Goal: Contribute content: Contribute content

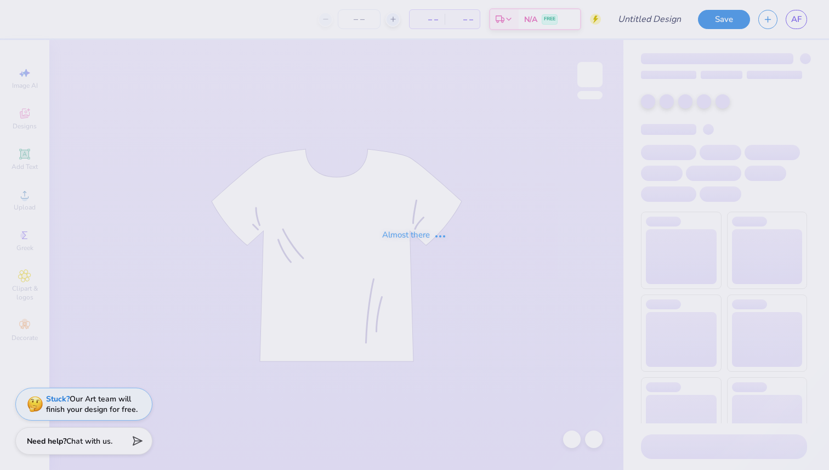
type input "Hoodie"
type input "12"
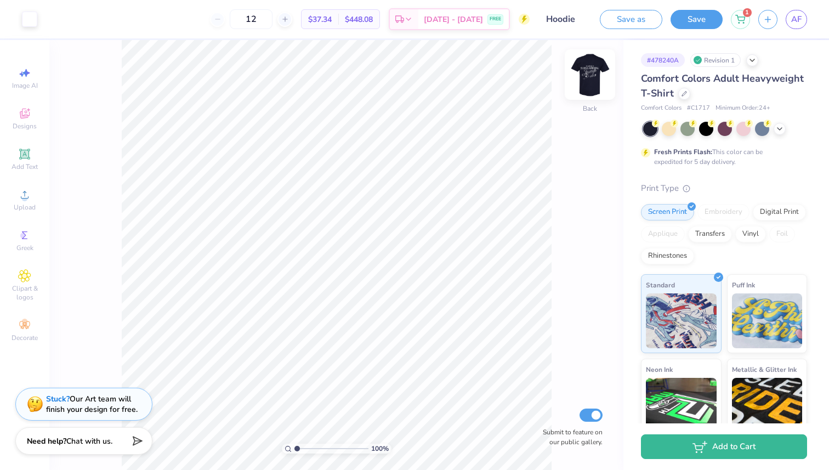
click at [584, 69] on img at bounding box center [590, 75] width 44 height 44
click at [790, 24] on link "AF" at bounding box center [796, 19] width 21 height 19
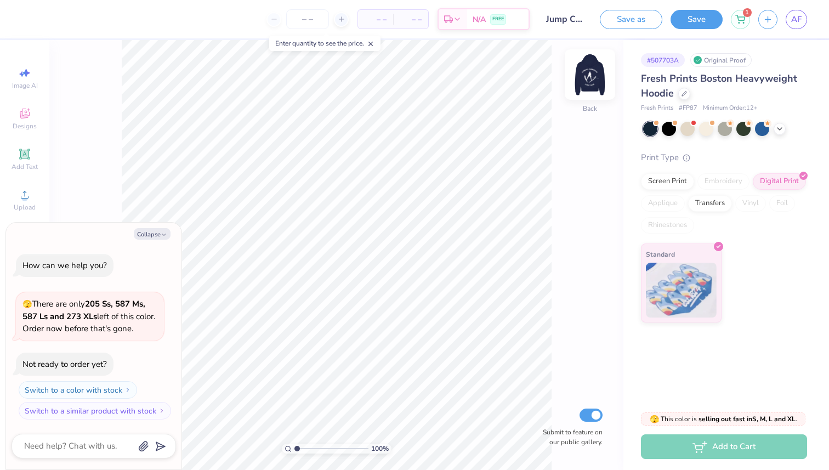
click at [586, 76] on img at bounding box center [590, 75] width 44 height 44
click at [578, 72] on div at bounding box center [590, 74] width 50 height 50
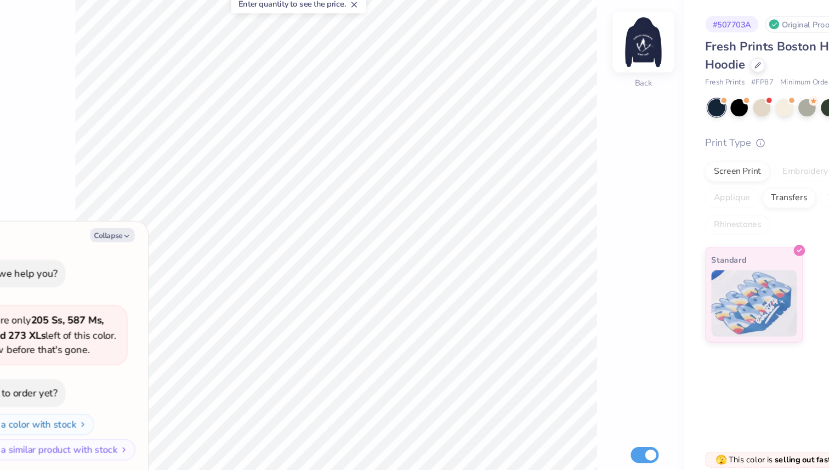
click at [576, 66] on img at bounding box center [590, 75] width 44 height 44
type textarea "x"
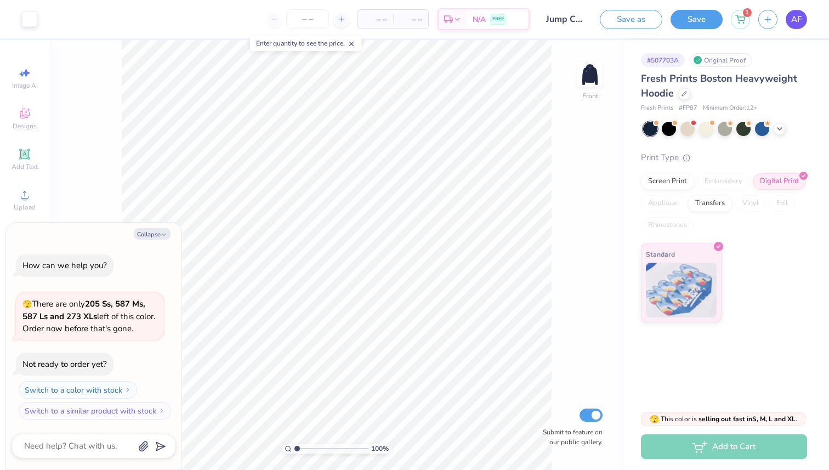
click at [794, 16] on span "AF" at bounding box center [796, 19] width 10 height 13
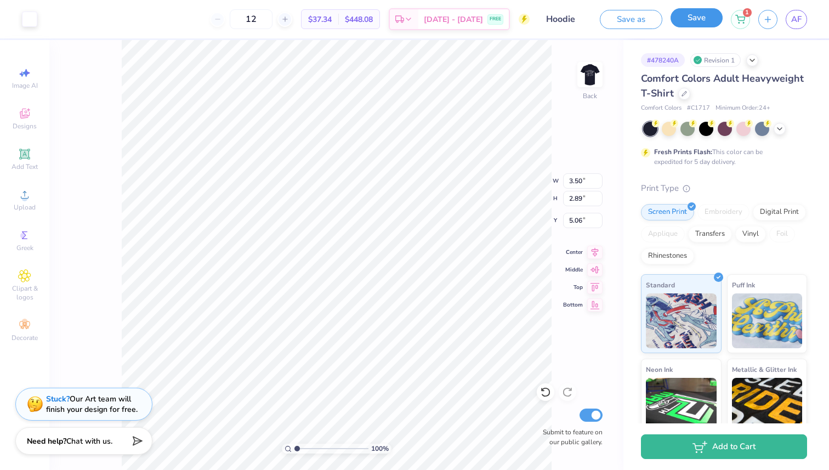
click at [710, 25] on button "Save" at bounding box center [697, 17] width 52 height 19
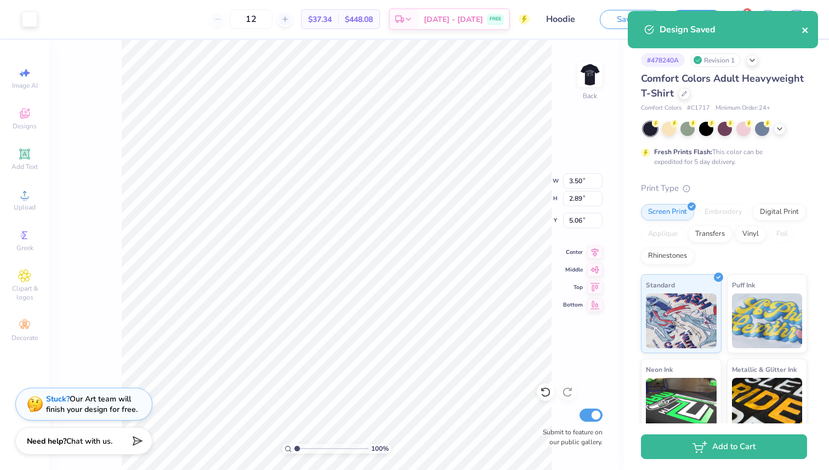
click at [809, 26] on icon "close" at bounding box center [806, 30] width 8 height 9
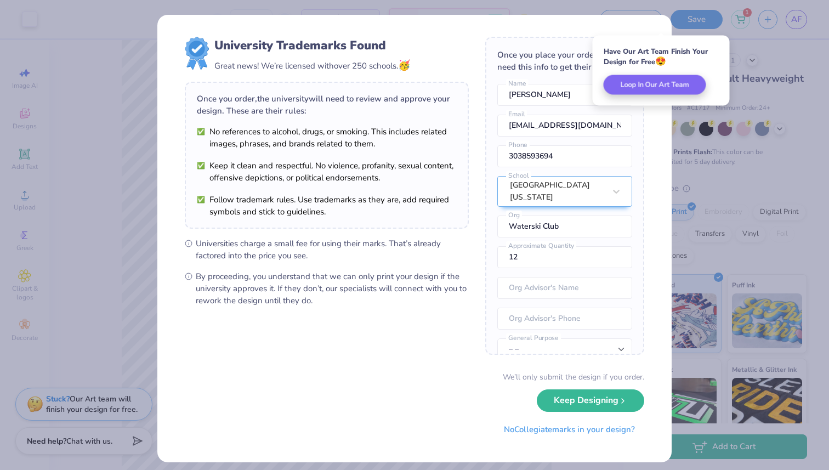
click at [707, 150] on div "University Trademarks Found Great news! We’re licensed with over 250 schools. 🥳…" at bounding box center [414, 235] width 829 height 470
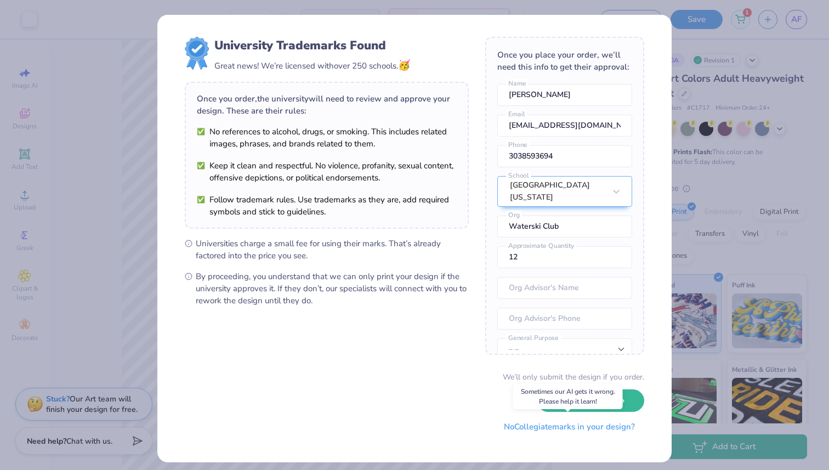
click at [586, 431] on button "No Collegiate marks in your design?" at bounding box center [570, 427] width 150 height 22
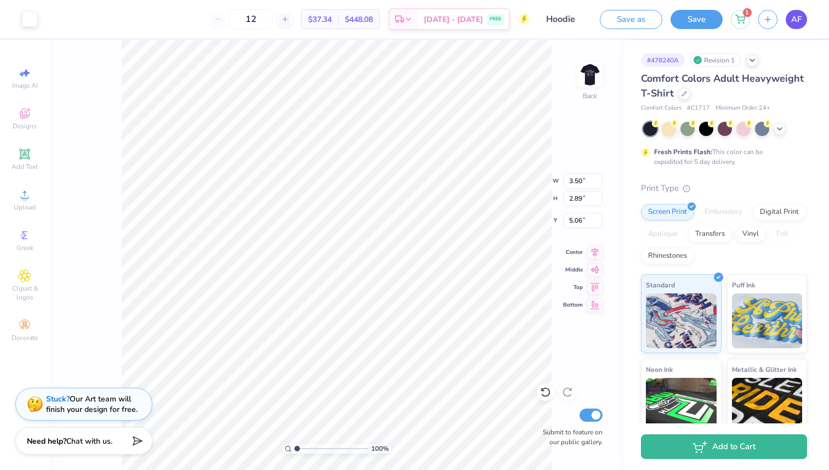
click at [794, 28] on link "AF" at bounding box center [796, 19] width 21 height 19
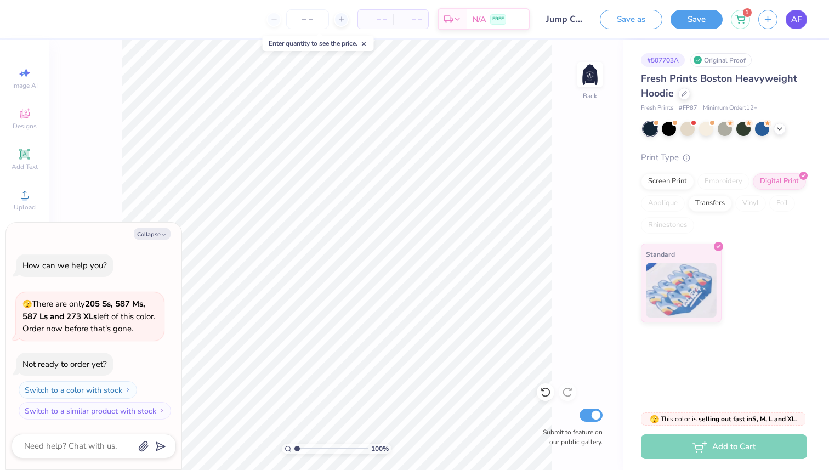
click at [800, 24] on span "AF" at bounding box center [796, 19] width 10 height 13
type textarea "x"
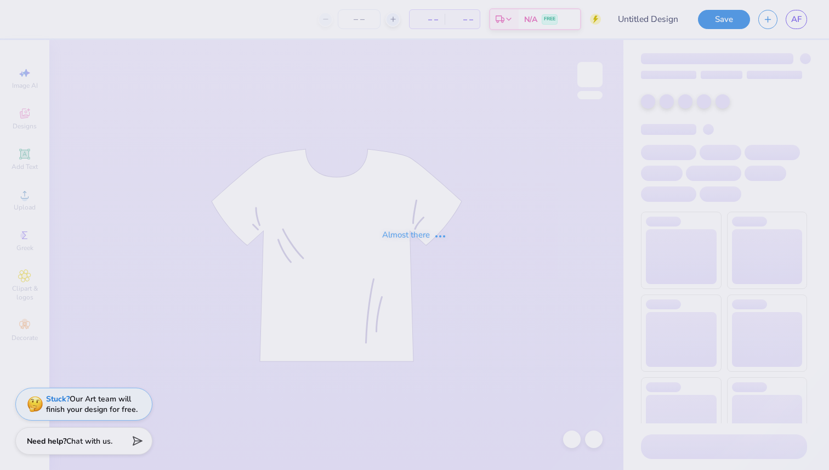
type input "Hoodie"
type input "12"
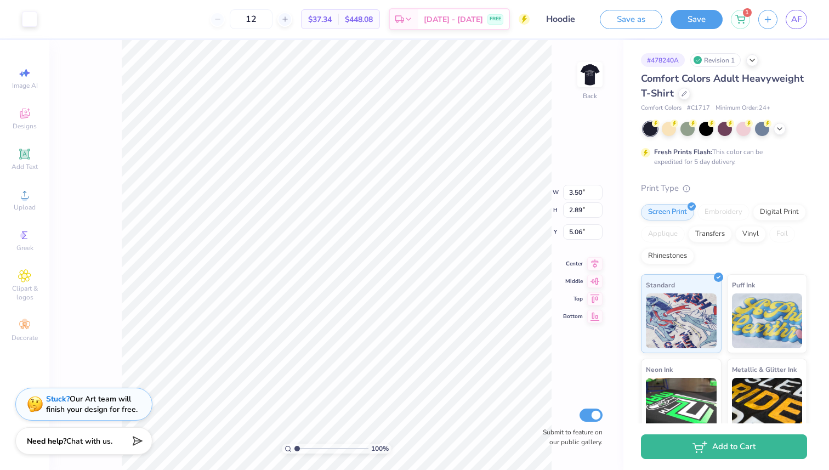
type input "5.07"
click at [791, 18] on span "AF" at bounding box center [796, 19] width 10 height 13
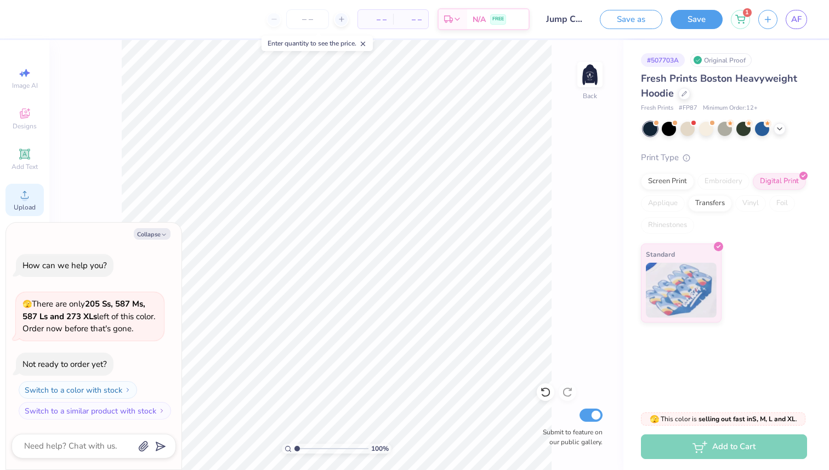
click at [29, 200] on icon at bounding box center [24, 194] width 13 height 13
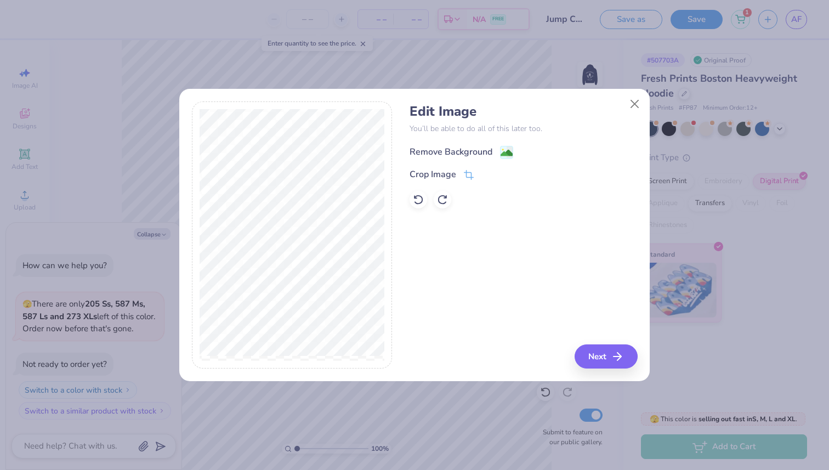
click at [453, 154] on div "Remove Background" at bounding box center [451, 151] width 83 height 13
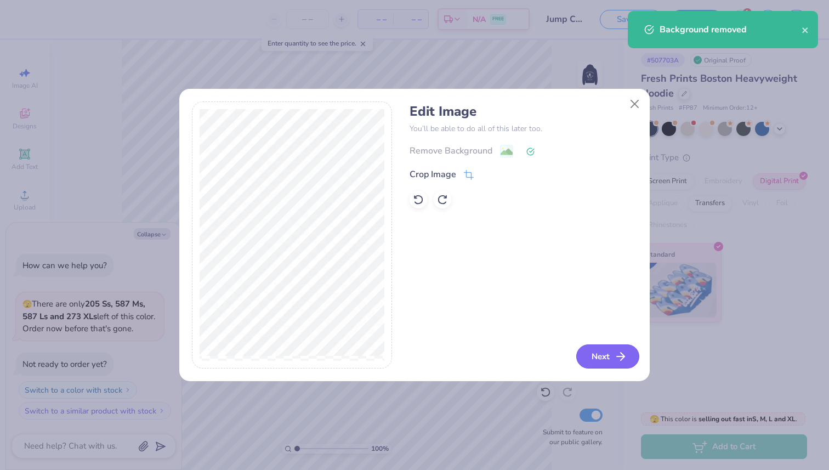
click at [595, 346] on button "Next" at bounding box center [607, 356] width 63 height 24
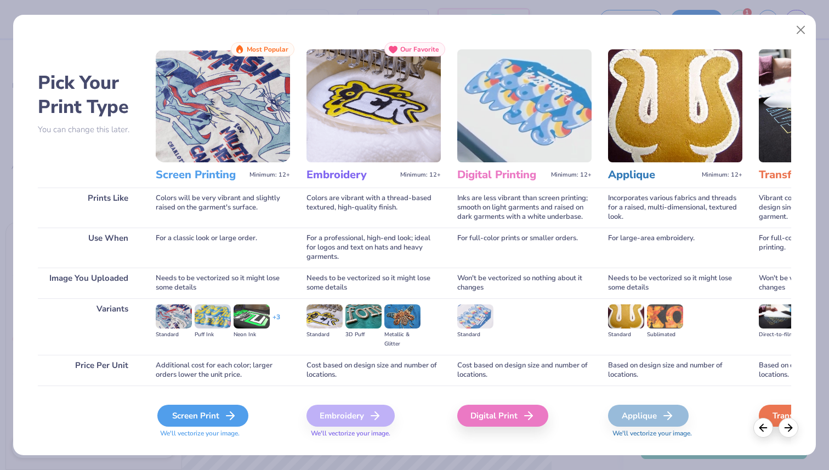
click at [222, 409] on div "Screen Print" at bounding box center [202, 416] width 91 height 22
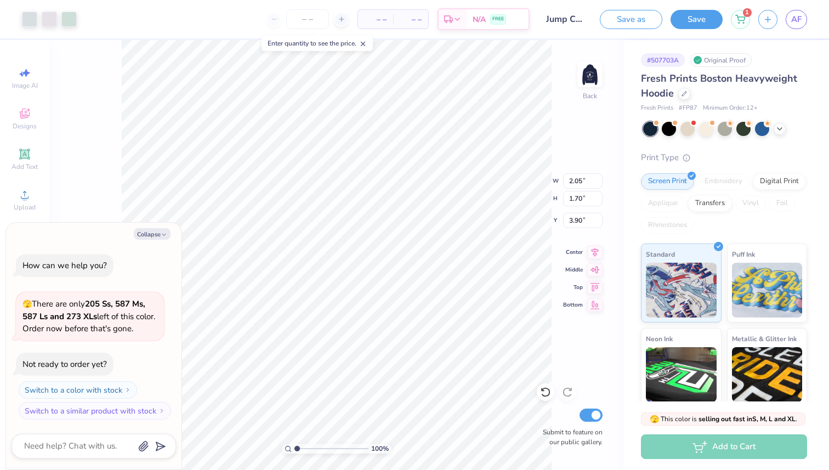
type textarea "x"
type input "2.05"
type input "1.70"
type textarea "x"
type input "3.46"
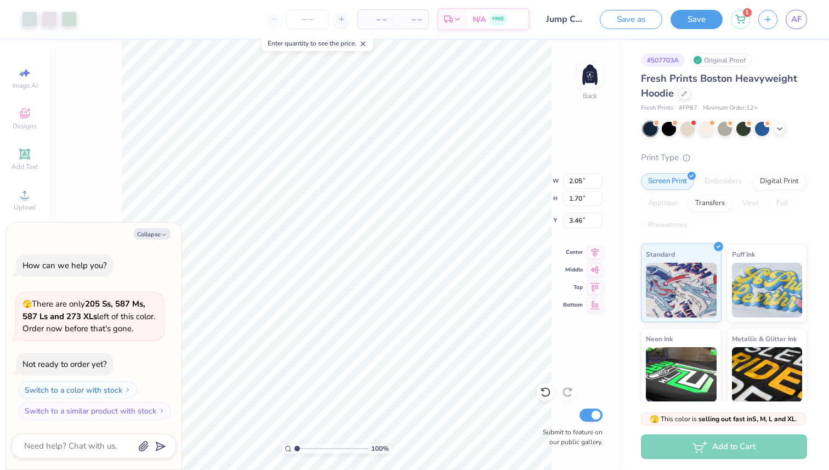
type textarea "x"
type input "2.58"
type input "2.13"
type textarea "x"
type input "3.00"
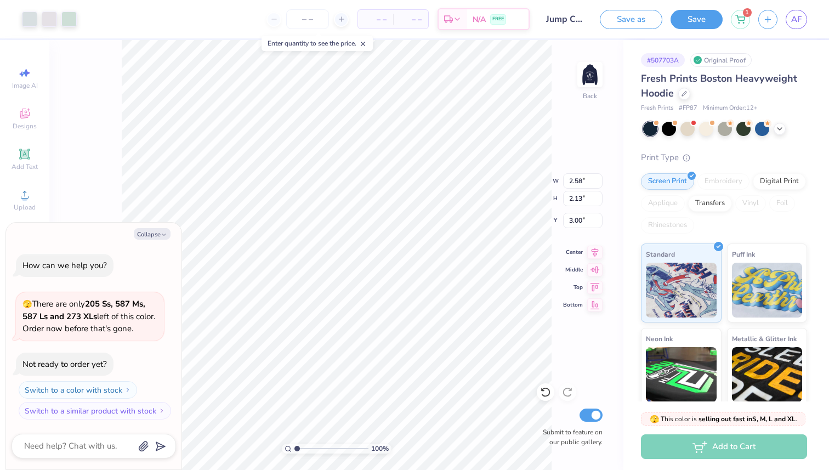
type textarea "x"
type input "2.95"
type input "2.44"
click at [779, 129] on icon at bounding box center [780, 127] width 9 height 9
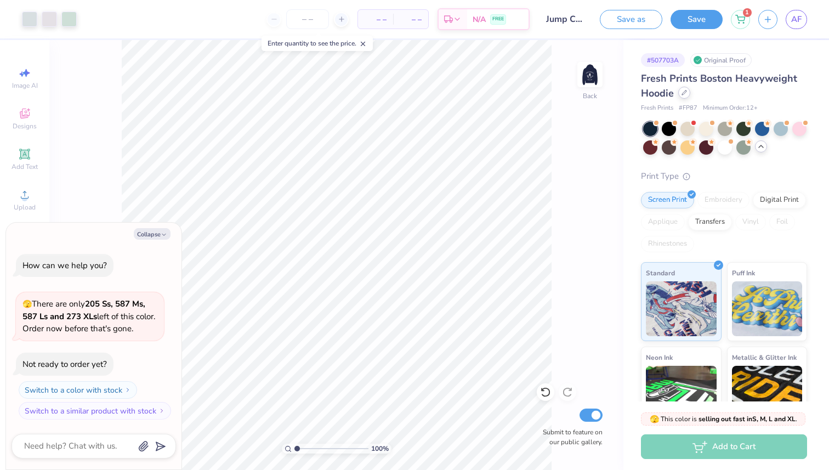
click at [686, 95] on div at bounding box center [684, 93] width 12 height 12
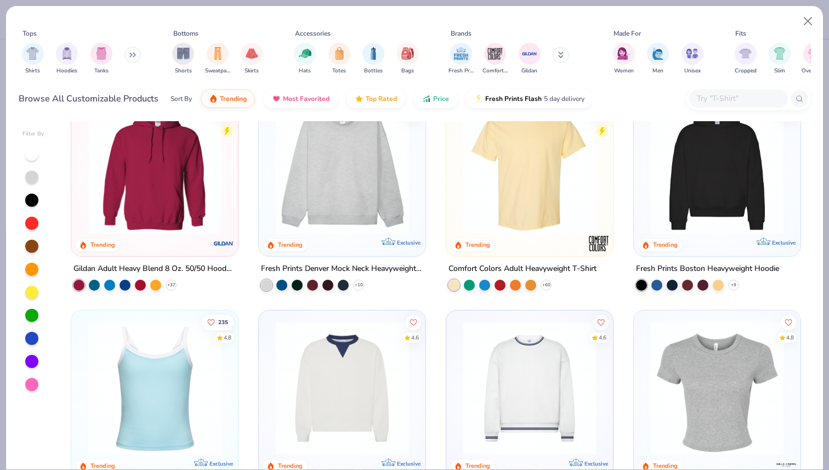
scroll to position [7, 0]
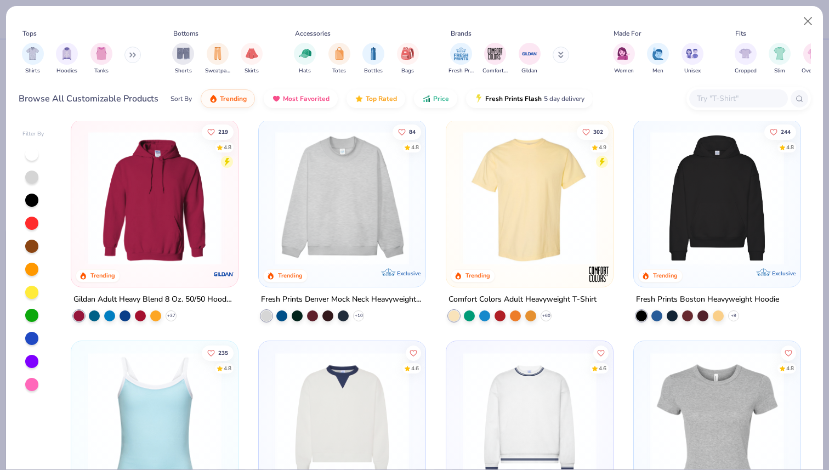
click at [542, 189] on img at bounding box center [529, 198] width 145 height 134
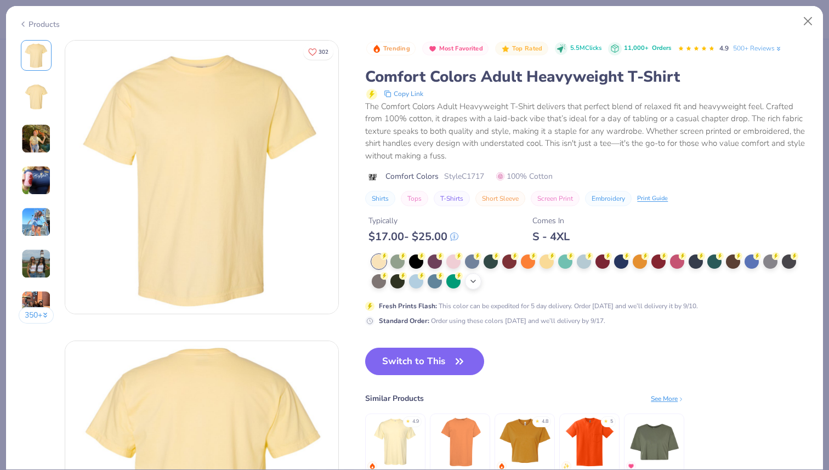
click at [466, 280] on div "+ 38" at bounding box center [473, 281] width 16 height 16
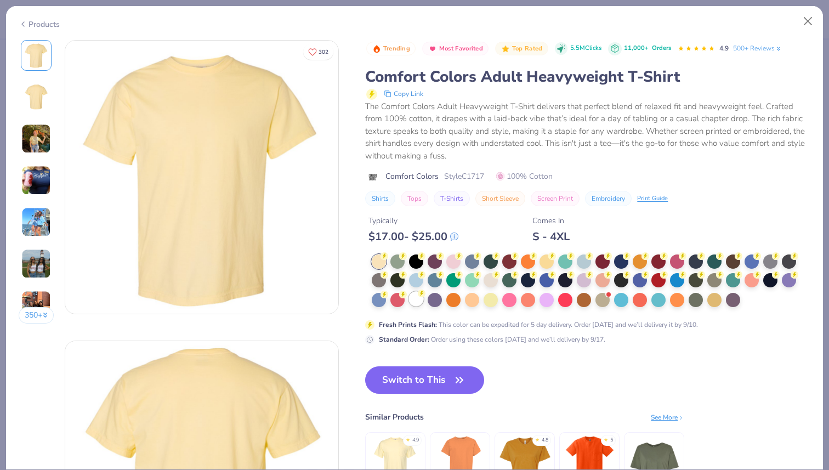
click at [415, 302] on div at bounding box center [416, 299] width 14 height 14
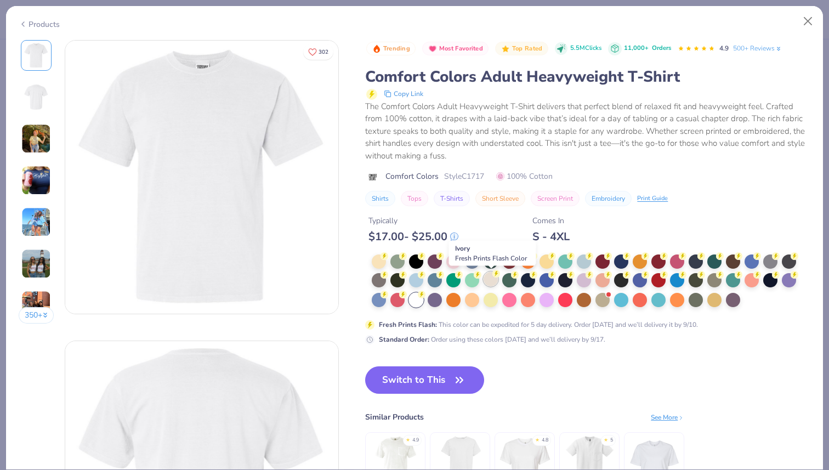
click at [492, 284] on div at bounding box center [491, 279] width 14 height 14
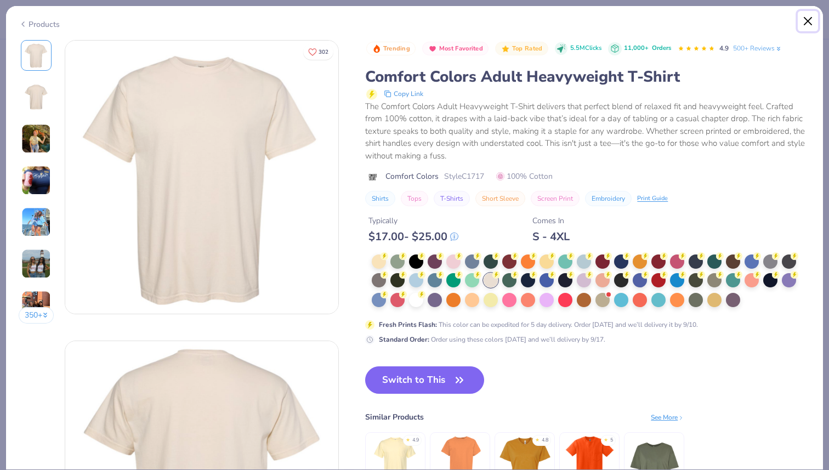
click at [806, 22] on button "Close" at bounding box center [808, 21] width 21 height 21
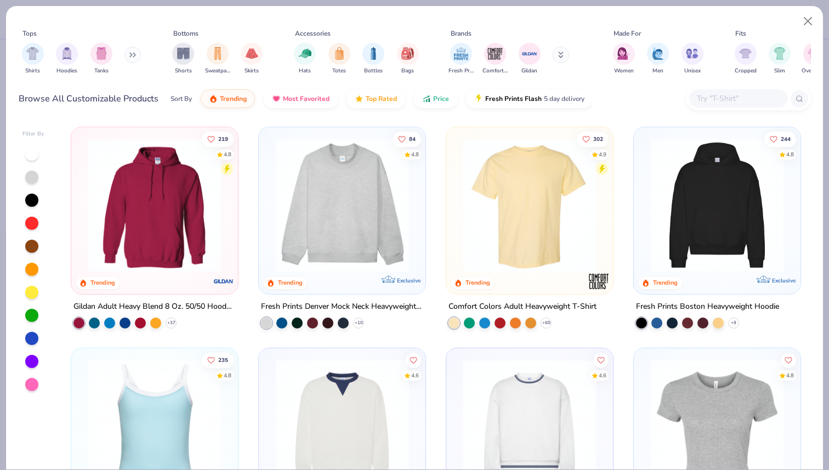
click at [488, 238] on img at bounding box center [529, 205] width 145 height 134
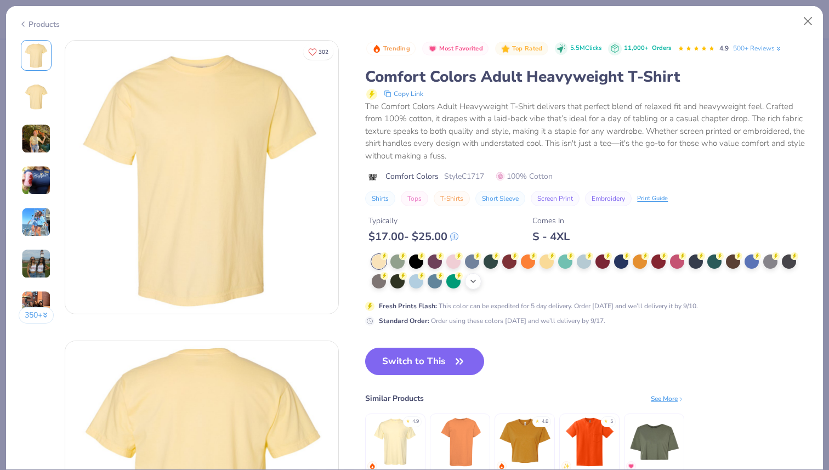
click at [472, 288] on div "+ 38" at bounding box center [473, 281] width 16 height 16
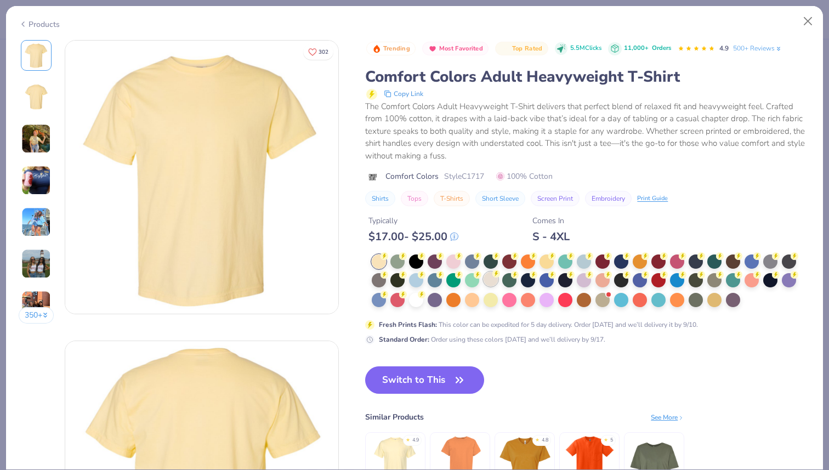
click at [497, 282] on div at bounding box center [491, 279] width 14 height 14
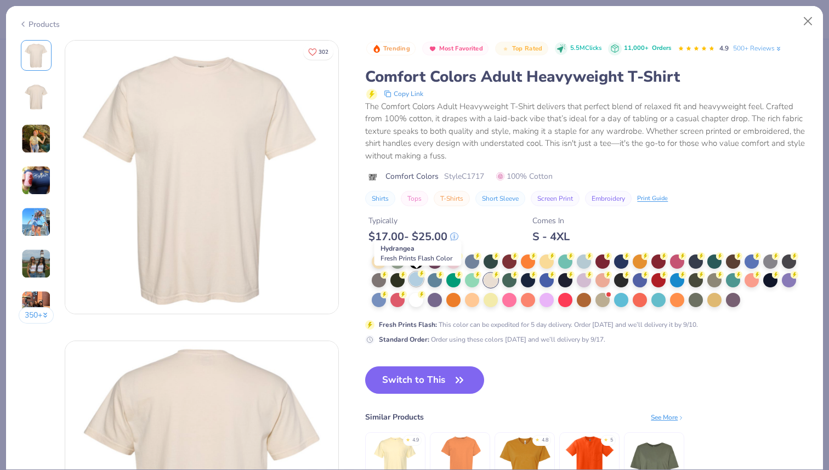
click at [415, 276] on div at bounding box center [416, 279] width 14 height 14
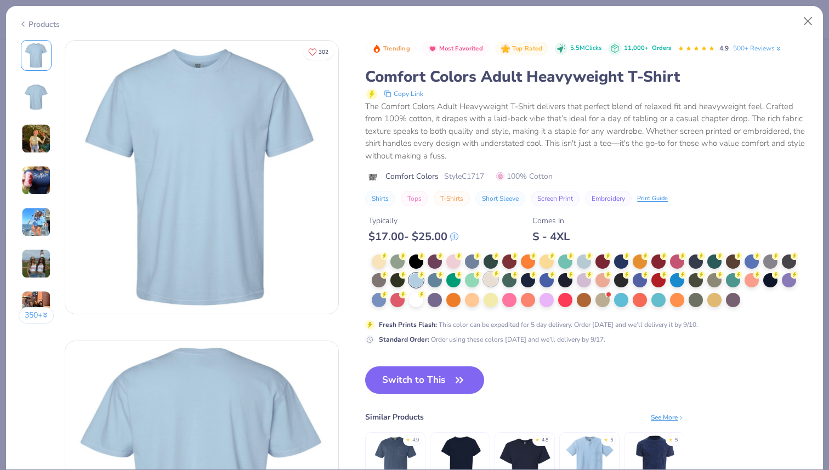
click at [492, 282] on div at bounding box center [491, 279] width 14 height 14
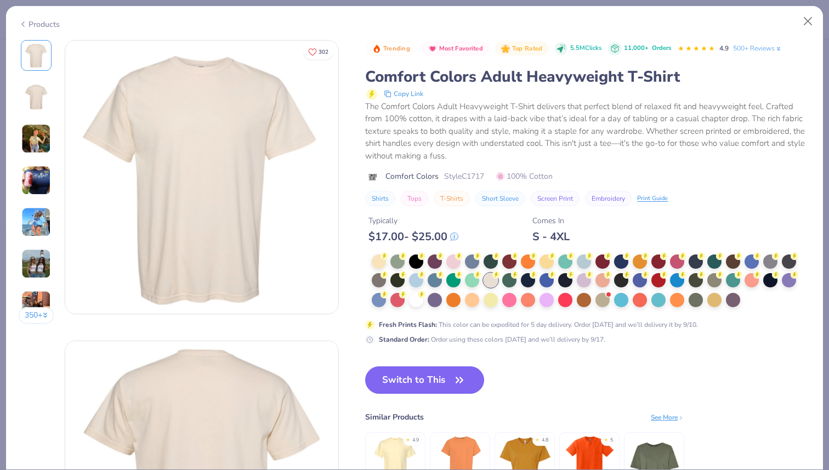
click at [19, 146] on div "350 +" at bounding box center [37, 186] width 36 height 292
click at [38, 141] on img at bounding box center [36, 139] width 30 height 30
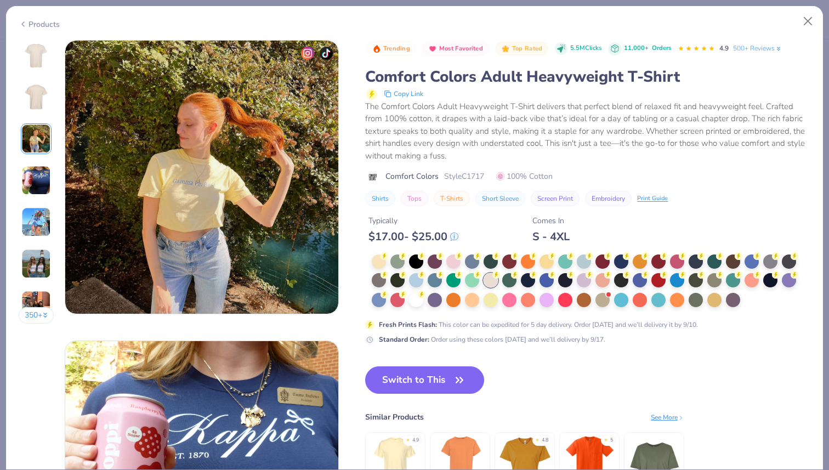
click at [30, 54] on img at bounding box center [36, 55] width 26 height 26
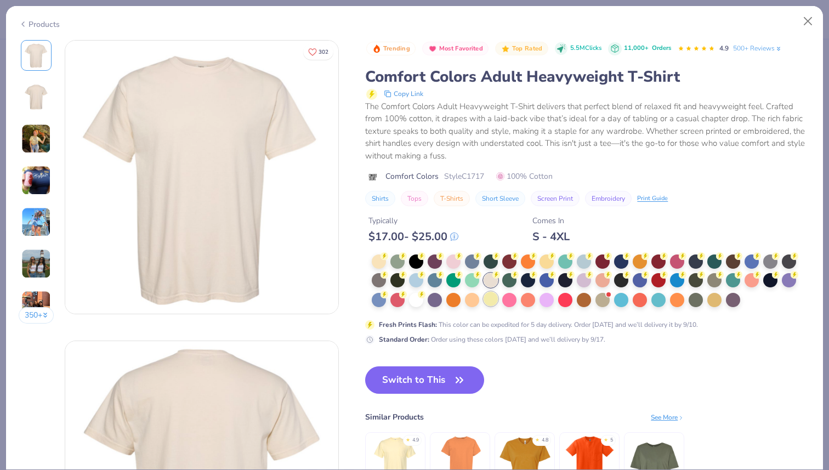
click at [495, 301] on div at bounding box center [491, 299] width 14 height 14
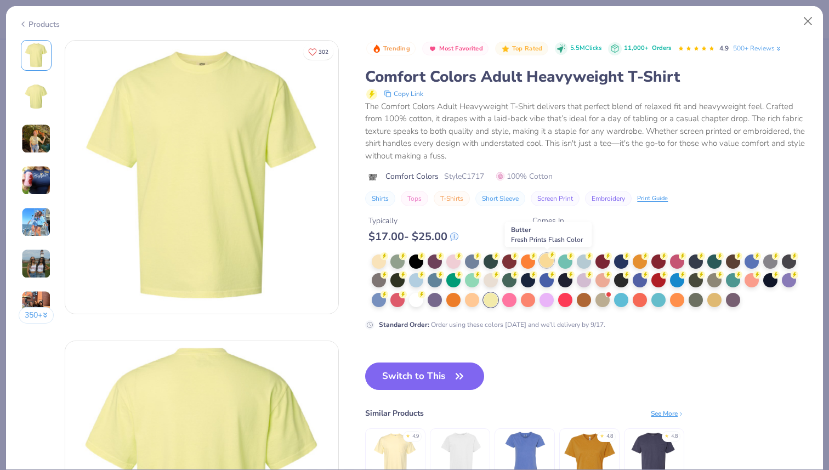
click at [547, 258] on div at bounding box center [547, 260] width 14 height 14
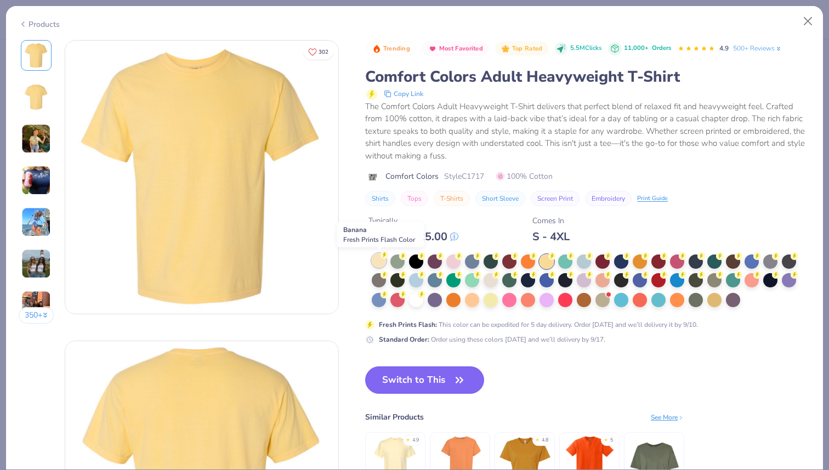
click at [382, 265] on div at bounding box center [379, 260] width 14 height 14
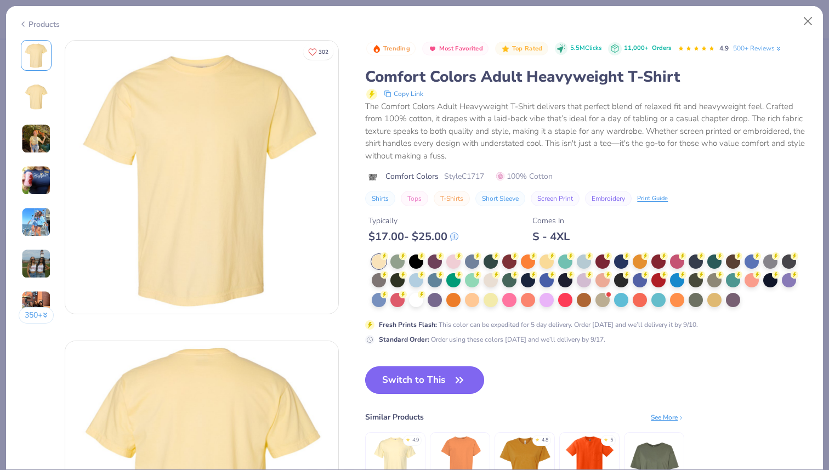
click at [434, 373] on button "Switch to This" at bounding box center [424, 379] width 119 height 27
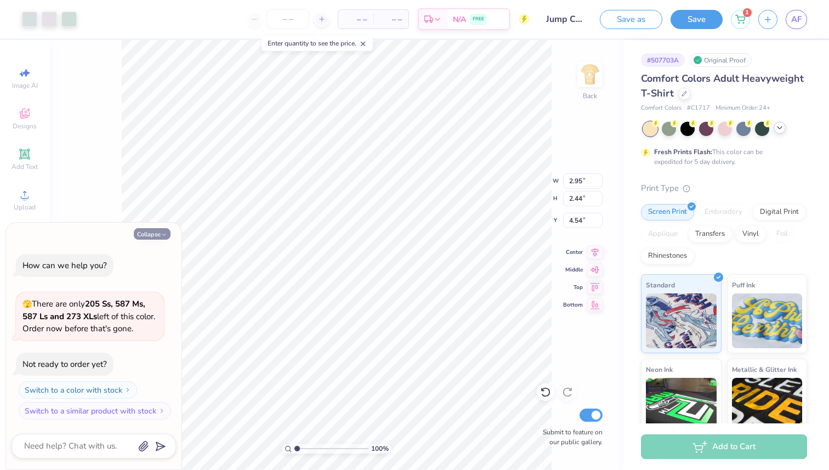
click at [163, 233] on icon "button" at bounding box center [164, 234] width 7 height 7
type textarea "x"
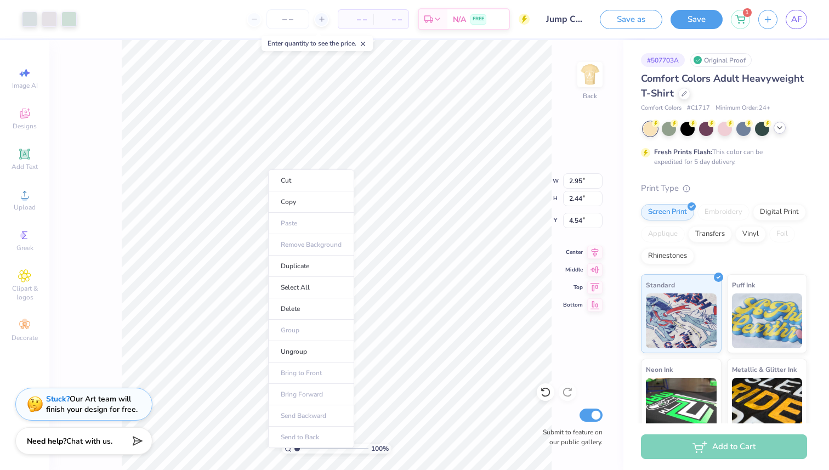
click at [268, 169] on div "Cut Copy Paste Remove Background Duplicate Select All Delete Group Ungroup Brin…" at bounding box center [311, 308] width 86 height 279
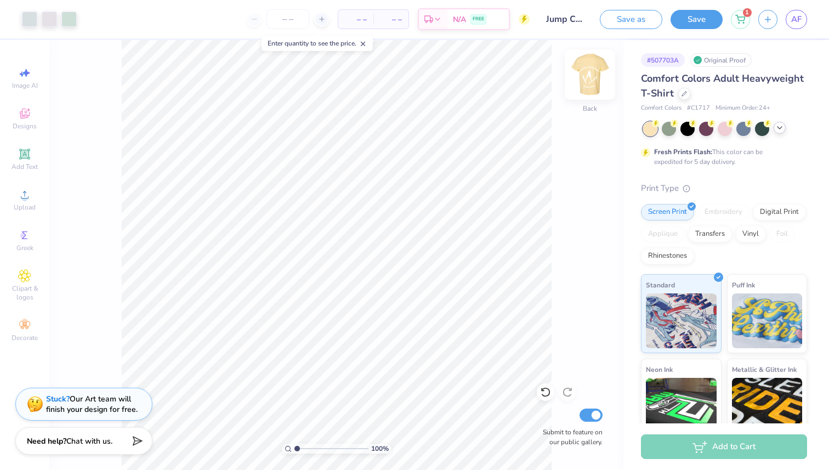
click at [582, 76] on img at bounding box center [590, 75] width 44 height 44
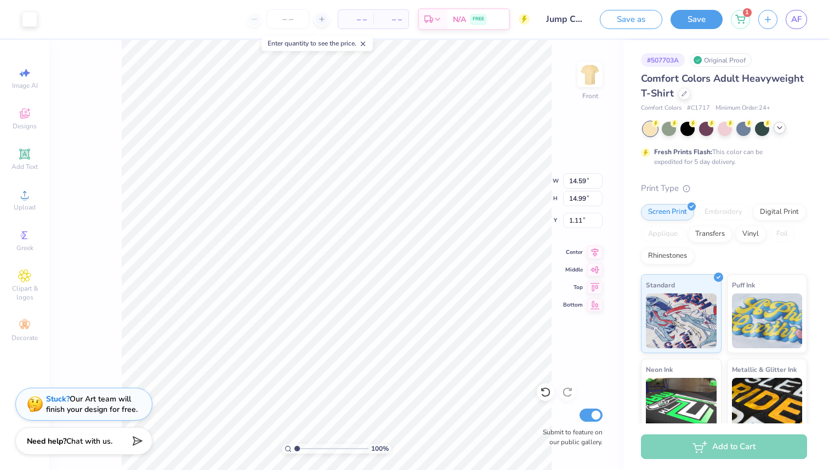
type input "3.33"
click at [87, 439] on span "Chat with us." at bounding box center [89, 439] width 46 height 10
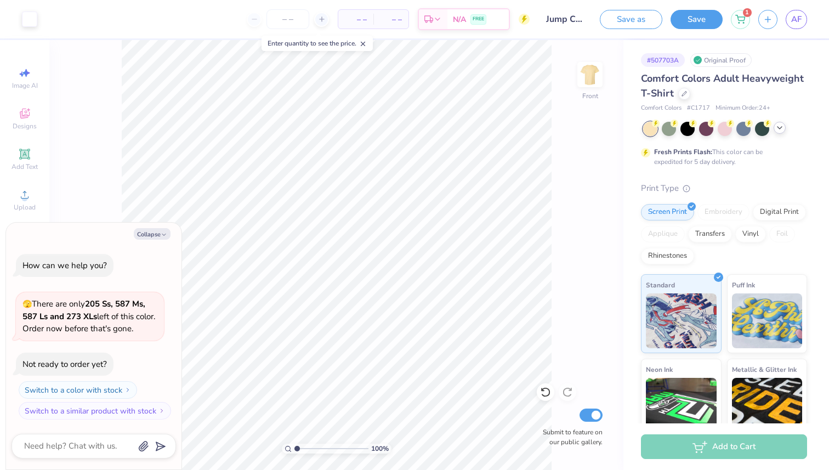
click at [89, 454] on div at bounding box center [94, 446] width 165 height 25
click at [89, 445] on textarea at bounding box center [78, 446] width 111 height 15
type textarea "x"
type textarea "c"
type textarea "x"
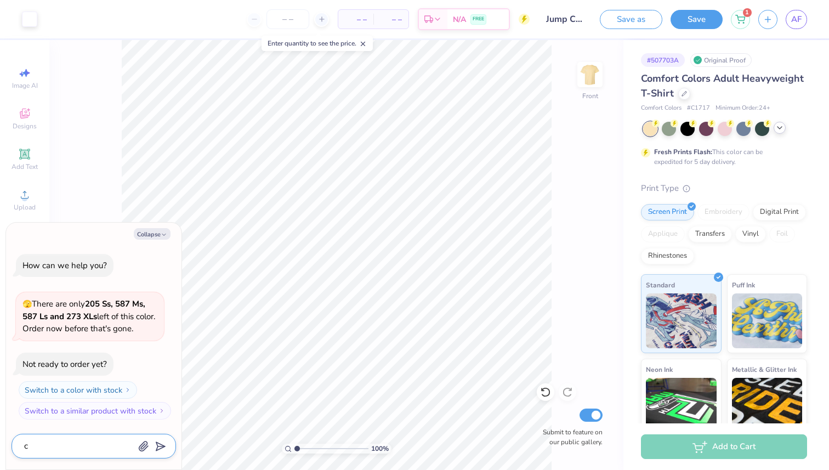
type textarea "ca"
type textarea "x"
type textarea "can"
type textarea "x"
type textarea "can"
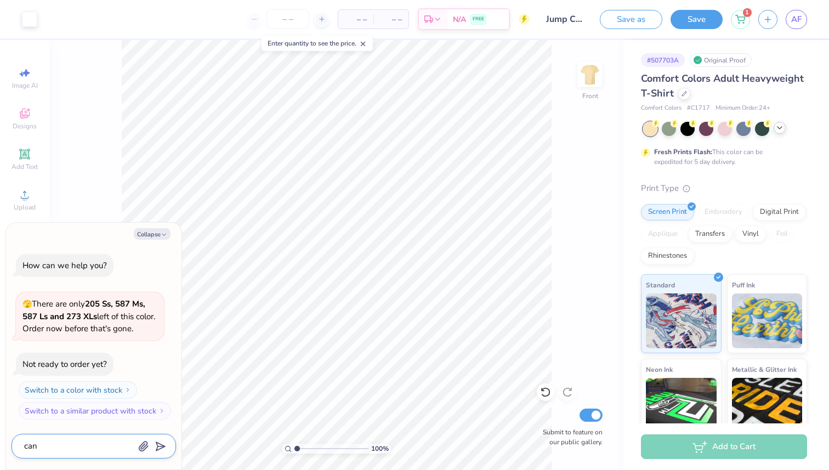
type textarea "x"
type textarea "can y"
type textarea "x"
type textarea "can yo"
type textarea "x"
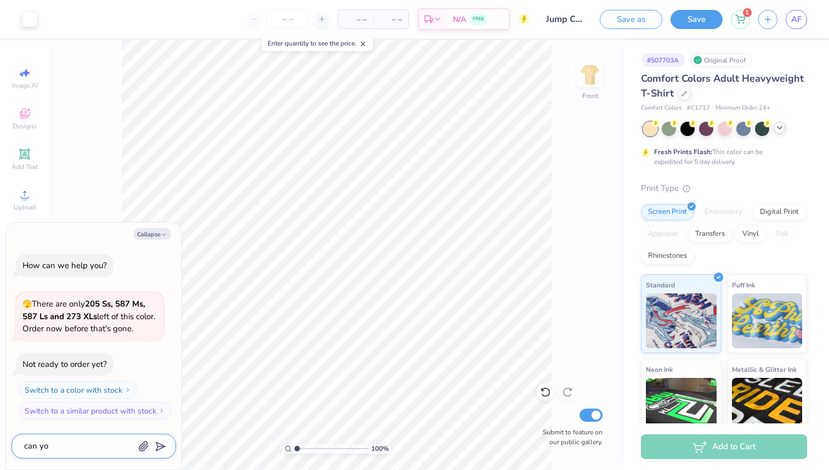
type textarea "can you"
type textarea "x"
type textarea "can you"
type textarea "x"
type textarea "can you ma"
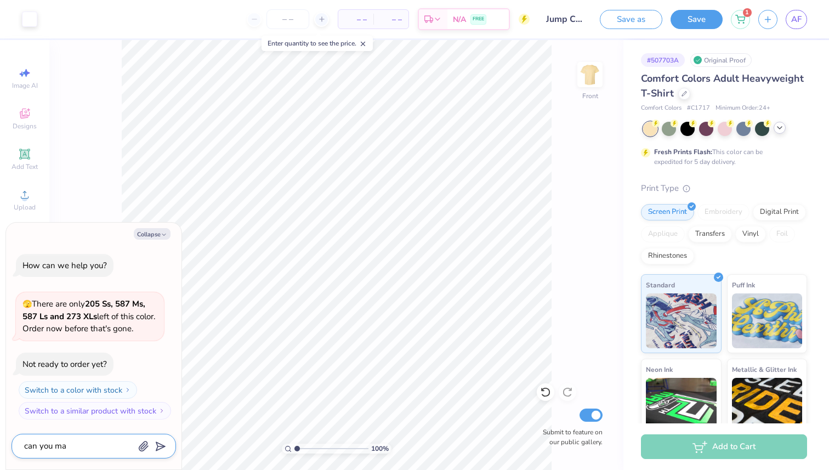
type textarea "x"
type textarea "can you mak"
type textarea "x"
type textarea "can you make"
type textarea "x"
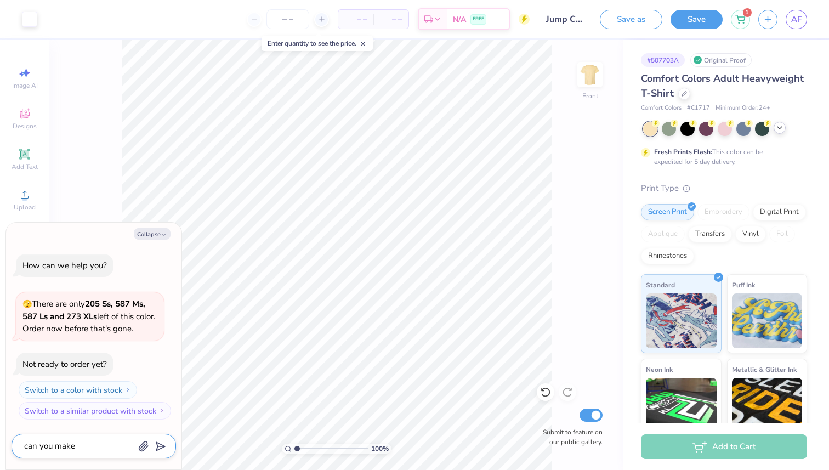
type textarea "can you make"
type textarea "x"
type textarea "can you make t"
type textarea "x"
type textarea "can you make th"
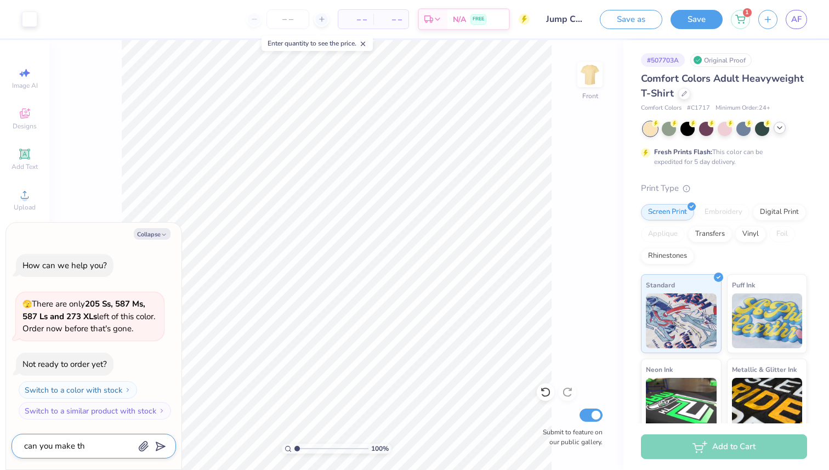
type textarea "x"
type textarea "can you make the"
type textarea "x"
type textarea "can you make thes"
type textarea "x"
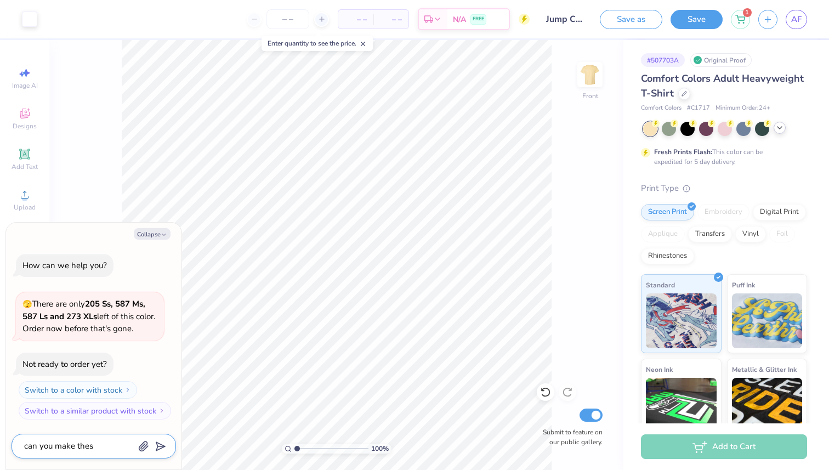
type textarea "can you make these"
type textarea "x"
type textarea "can you make these"
type textarea "x"
type textarea "can you make these"
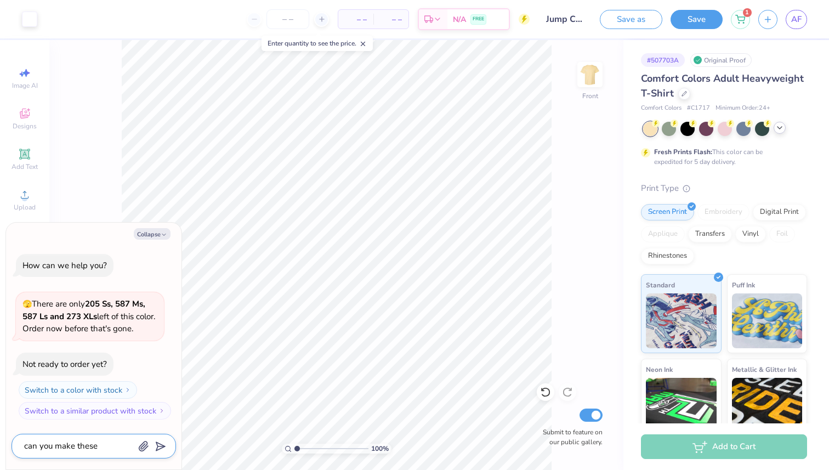
type textarea "x"
type textarea "can you make thes"
type textarea "x"
type textarea "can you make the"
type textarea "x"
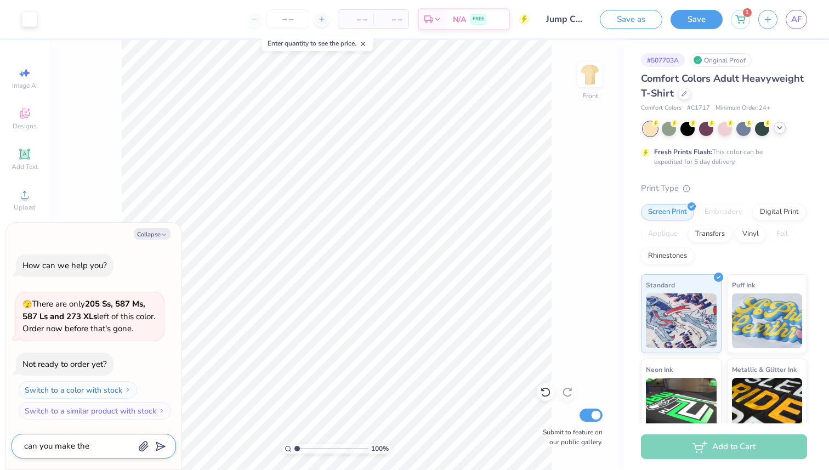
type textarea "can you make th"
type textarea "x"
type textarea "can you make t"
type textarea "x"
type textarea "can you make"
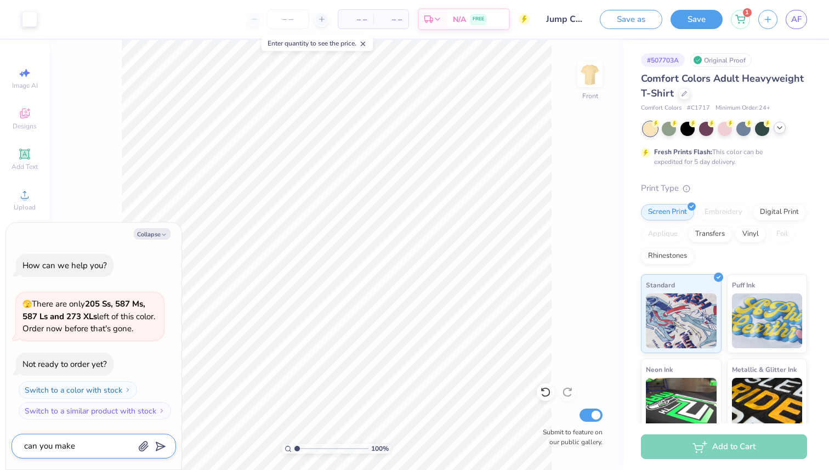
type textarea "x"
type textarea "can you make a"
type textarea "x"
type textarea "can you make al"
type textarea "x"
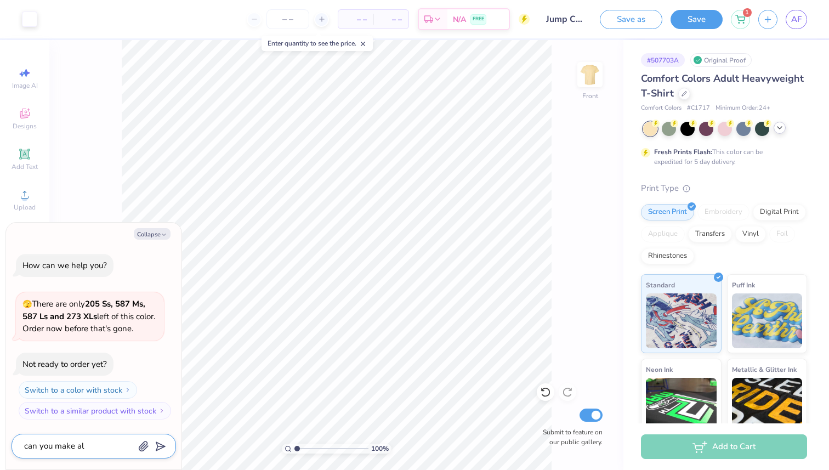
type textarea "can you make all"
type textarea "x"
type textarea "can you make all"
type textarea "x"
type textarea "can you make all t"
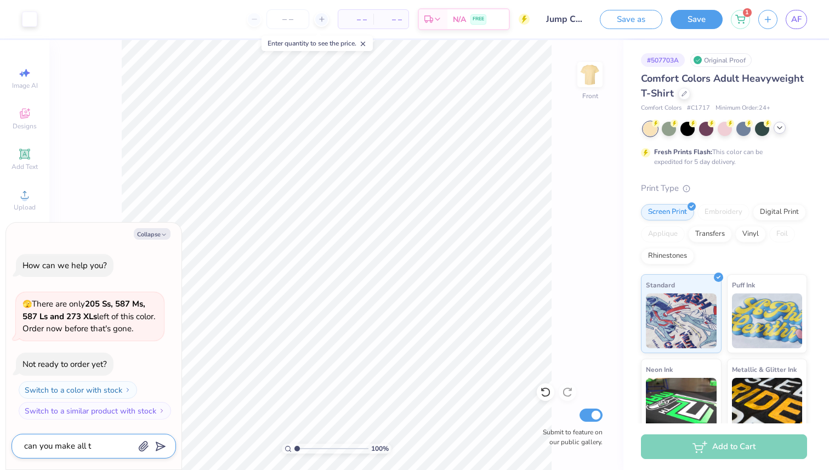
type textarea "x"
type textarea "can you make all th"
type textarea "x"
type textarea "can you make all the"
type textarea "x"
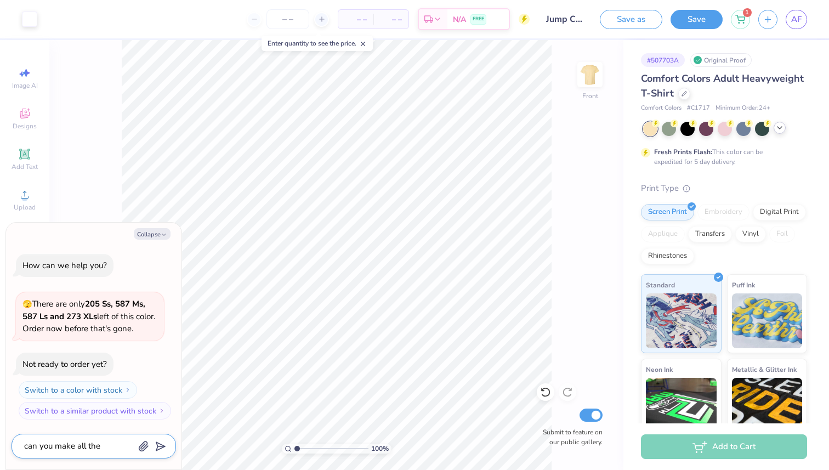
type textarea "can you make all the"
type textarea "x"
type textarea "can you make all the w"
type textarea "x"
type textarea "can you make all the wr"
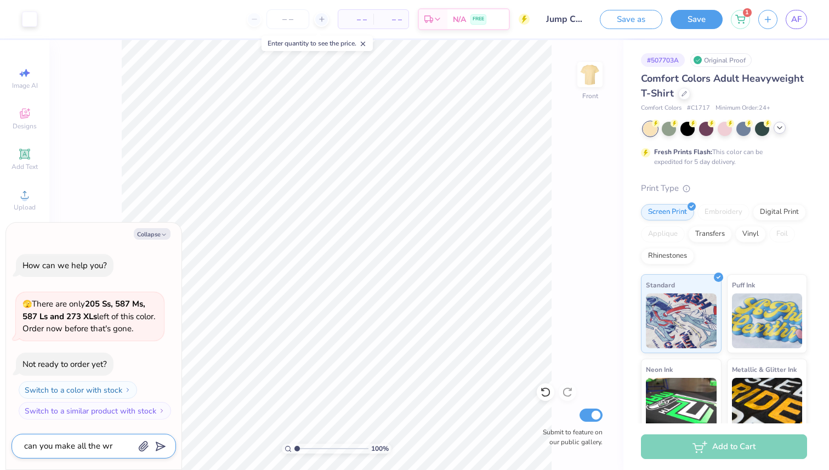
type textarea "x"
type textarea "can you make all the wri"
type textarea "x"
type textarea "can you make all the writ"
type textarea "x"
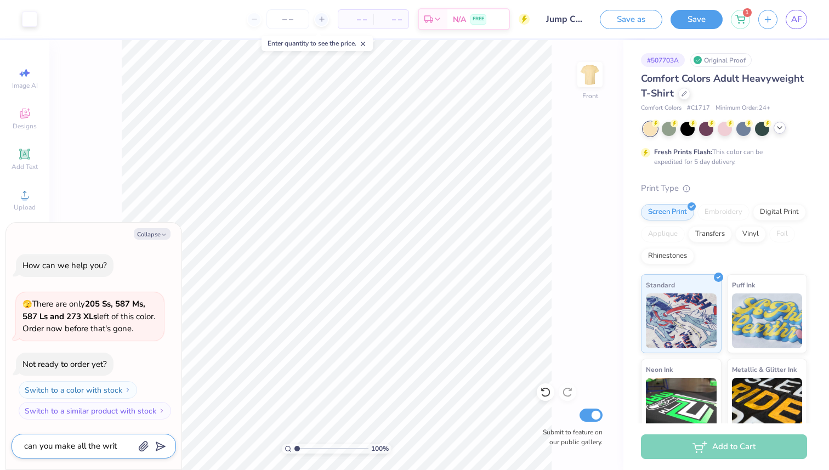
type textarea "can you make all the writi"
type textarea "x"
type textarea "can you make all the writin"
type textarea "x"
type textarea "can you make all the writing"
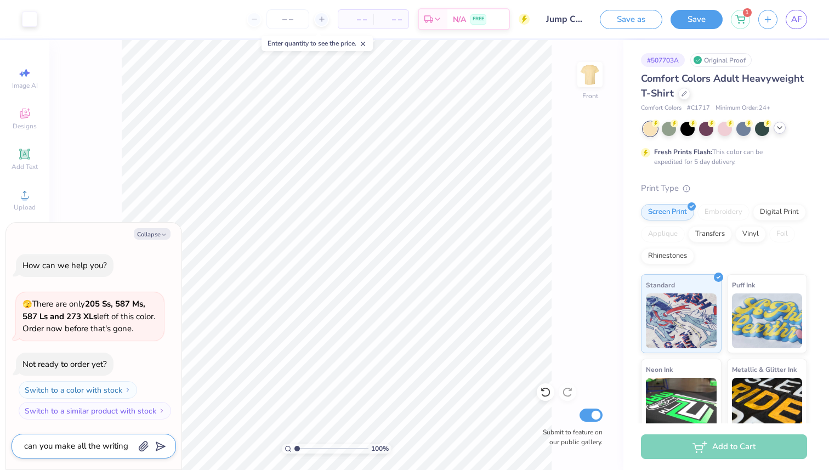
type textarea "x"
type textarea "can you make all the writing"
type textarea "x"
type textarea "can you make all the writing n"
type textarea "x"
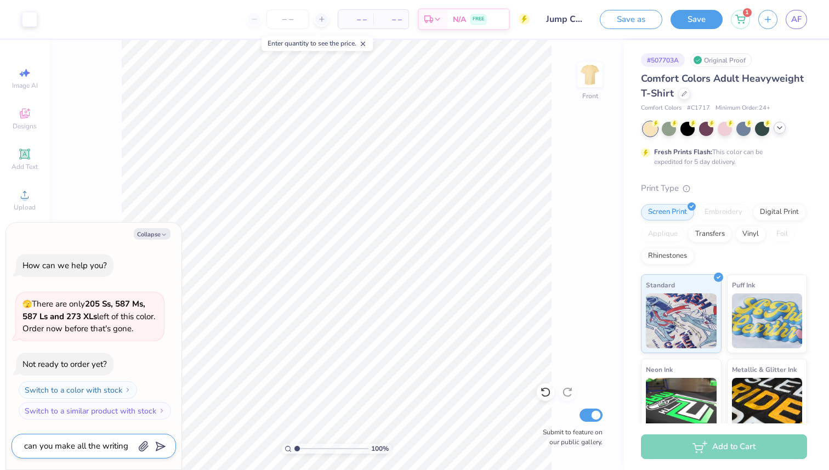
type textarea "can you make all the writing na"
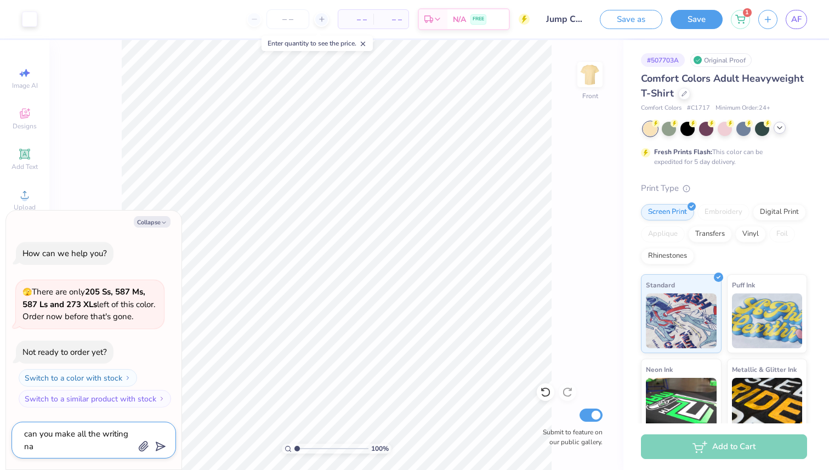
type textarea "x"
type textarea "can you make all the writing nav"
type textarea "x"
type textarea "can you make all the writing navy"
type textarea "x"
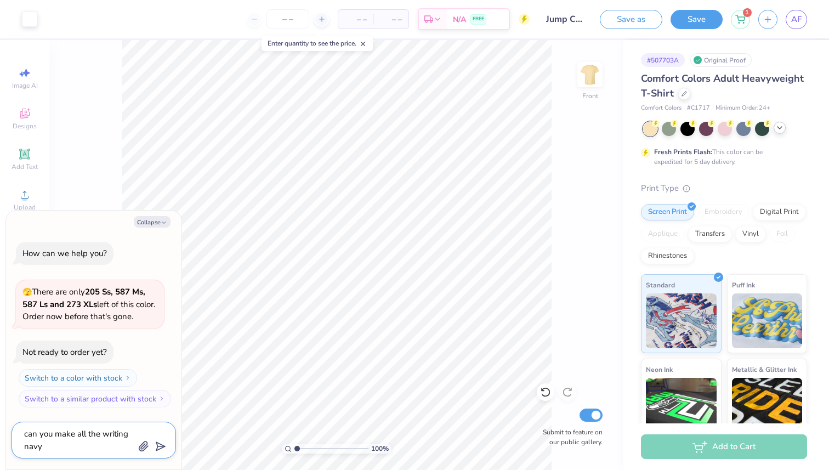
type textarea "can you make all the writing navy."
type textarea "x"
type textarea "can you make all the writing navy."
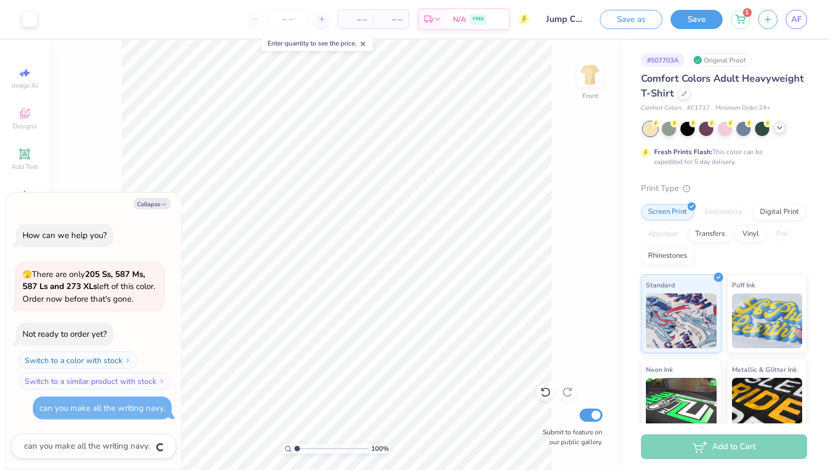
type textarea "x"
click at [157, 204] on button "Collapse" at bounding box center [152, 204] width 37 height 12
type textarea "x"
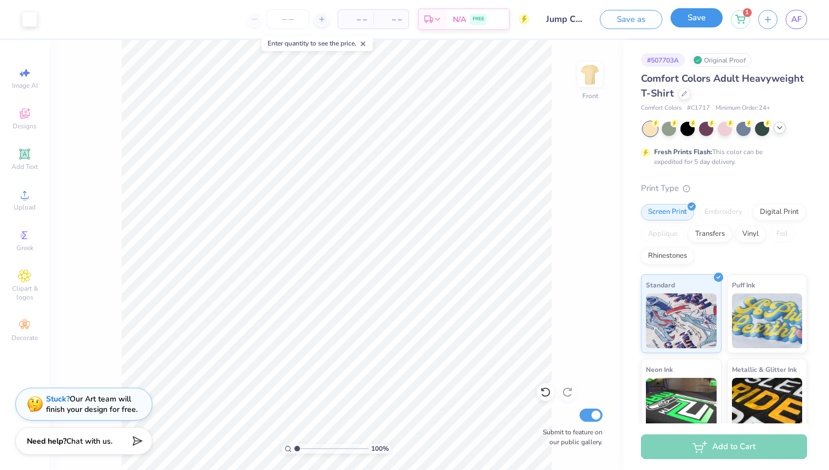
click at [696, 21] on button "Save" at bounding box center [697, 17] width 52 height 19
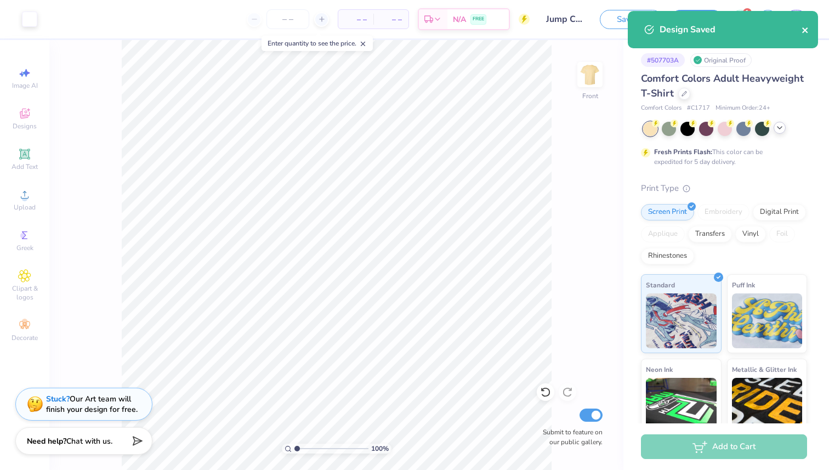
click at [809, 33] on icon "close" at bounding box center [806, 30] width 8 height 9
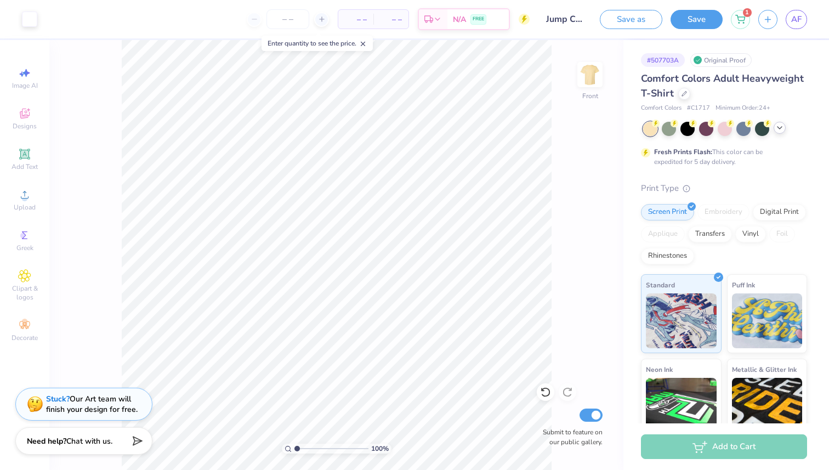
click at [802, 24] on div "Design Saved" at bounding box center [723, 34] width 195 height 50
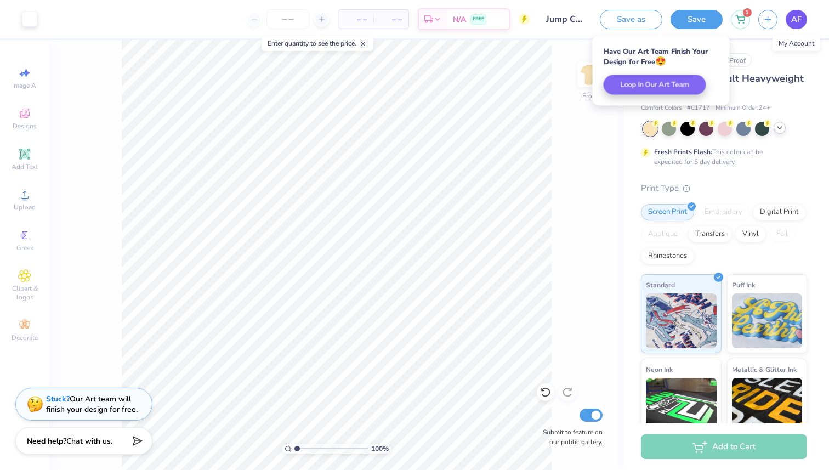
click at [796, 25] on link "AF" at bounding box center [796, 19] width 21 height 19
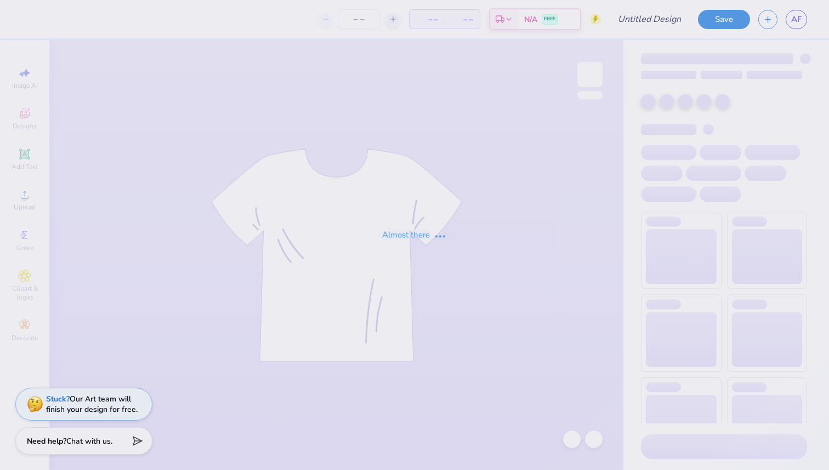
type input "4th event shirt"
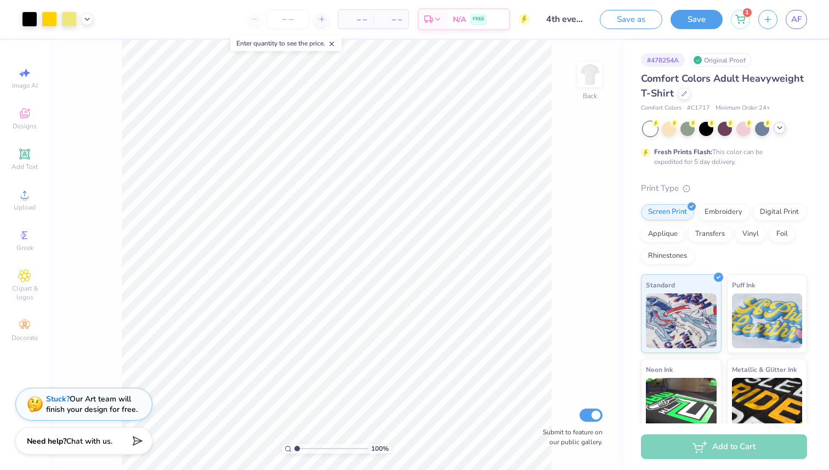
click at [780, 127] on icon at bounding box center [780, 127] width 9 height 9
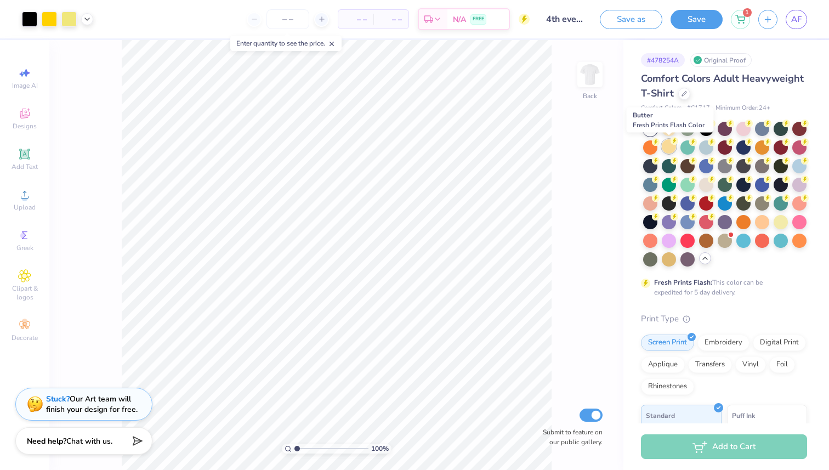
click at [666, 146] on div at bounding box center [669, 146] width 14 height 14
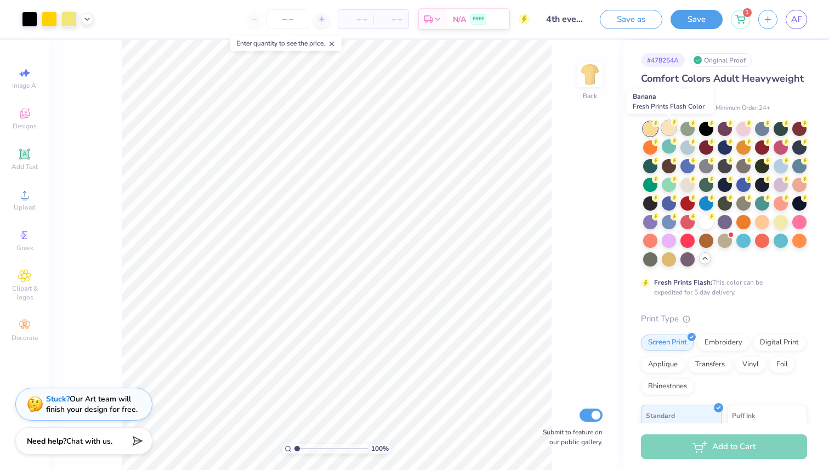
click at [666, 127] on div at bounding box center [669, 128] width 14 height 14
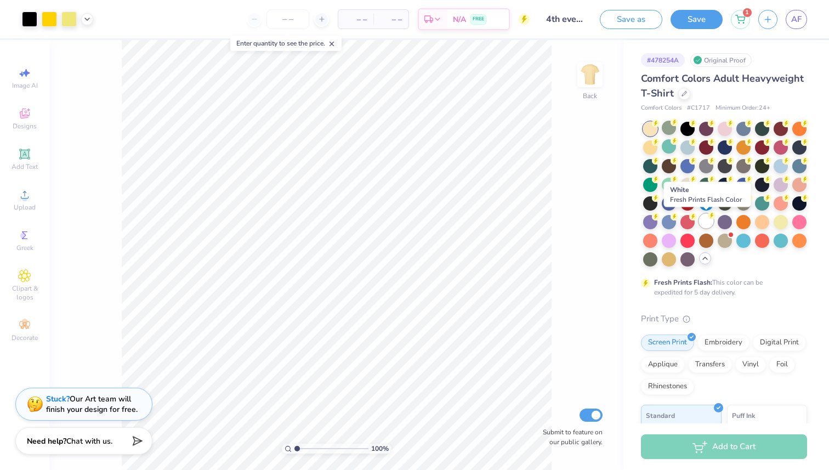
click at [705, 227] on div at bounding box center [706, 221] width 14 height 14
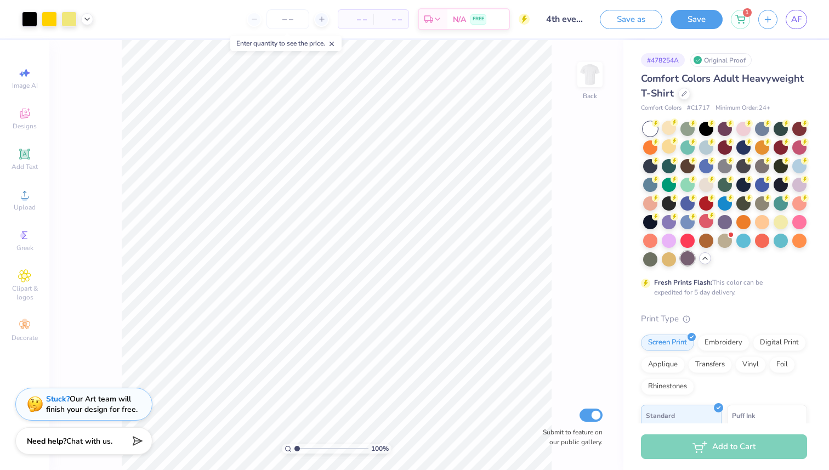
click at [686, 261] on div at bounding box center [688, 258] width 14 height 14
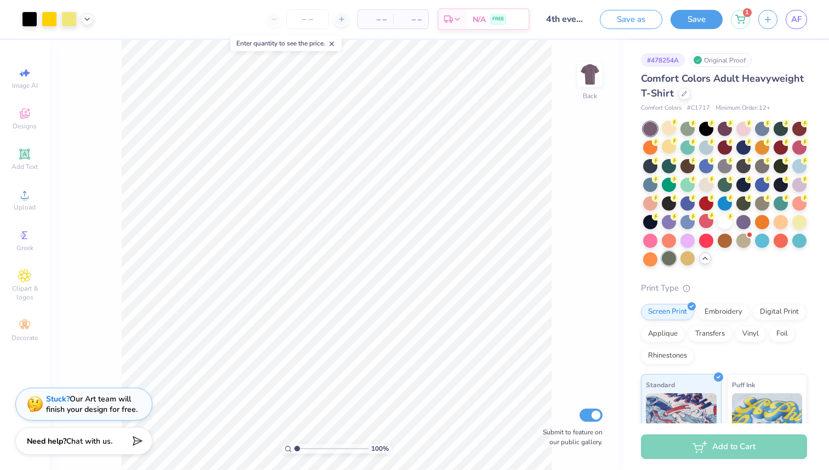
click at [668, 263] on div at bounding box center [669, 258] width 14 height 14
click at [654, 261] on div at bounding box center [650, 258] width 14 height 14
click at [650, 239] on div at bounding box center [650, 240] width 14 height 14
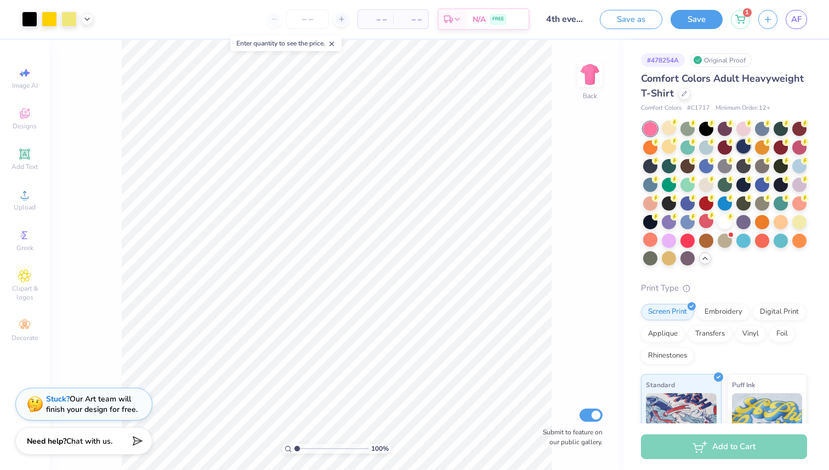
click at [747, 147] on div at bounding box center [744, 146] width 14 height 14
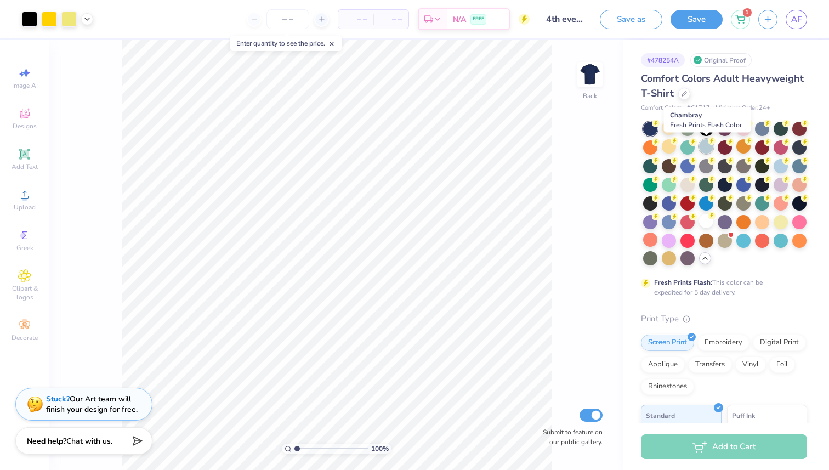
click at [706, 148] on div at bounding box center [706, 146] width 14 height 14
click at [682, 187] on div at bounding box center [688, 184] width 14 height 14
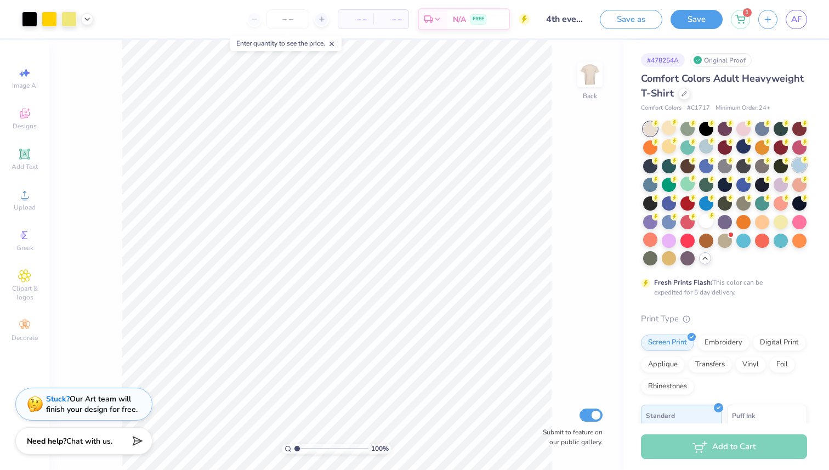
click at [802, 168] on div at bounding box center [800, 165] width 14 height 14
click at [794, 191] on div at bounding box center [725, 194] width 164 height 145
click at [797, 186] on div at bounding box center [800, 184] width 14 height 14
click at [788, 186] on div at bounding box center [781, 184] width 14 height 14
click at [770, 187] on div at bounding box center [762, 184] width 14 height 14
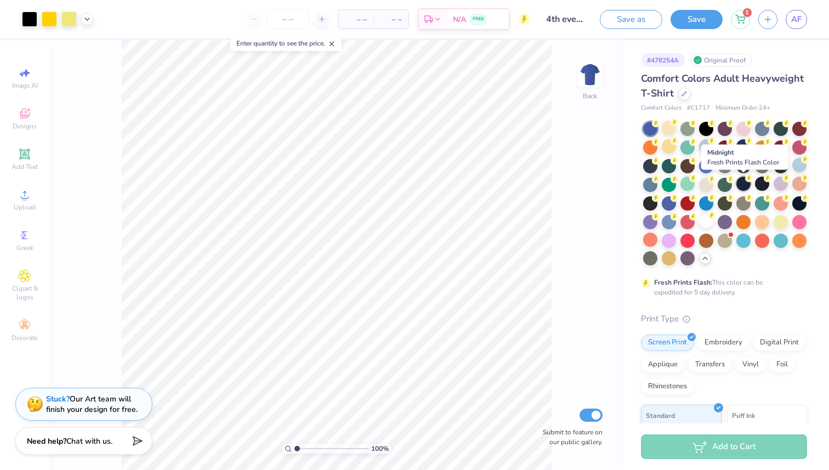
click at [740, 185] on div at bounding box center [744, 184] width 14 height 14
click at [709, 150] on div at bounding box center [706, 146] width 14 height 14
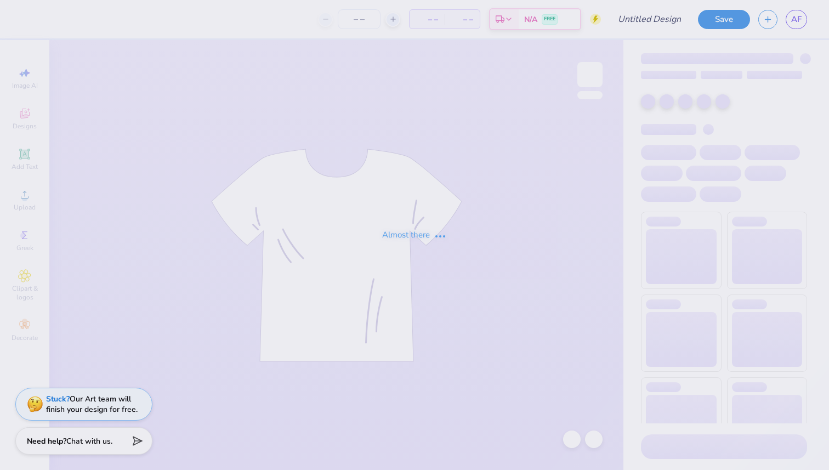
type input "Jump Club"
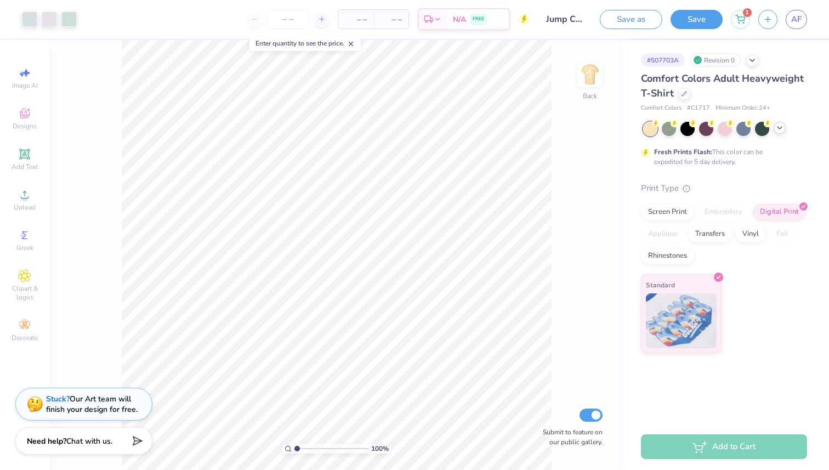
click at [781, 128] on icon at bounding box center [780, 127] width 9 height 9
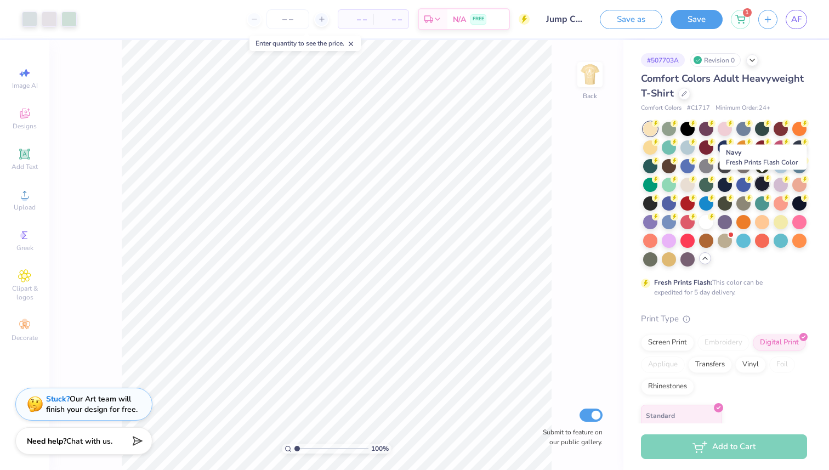
click at [768, 183] on div at bounding box center [762, 184] width 14 height 14
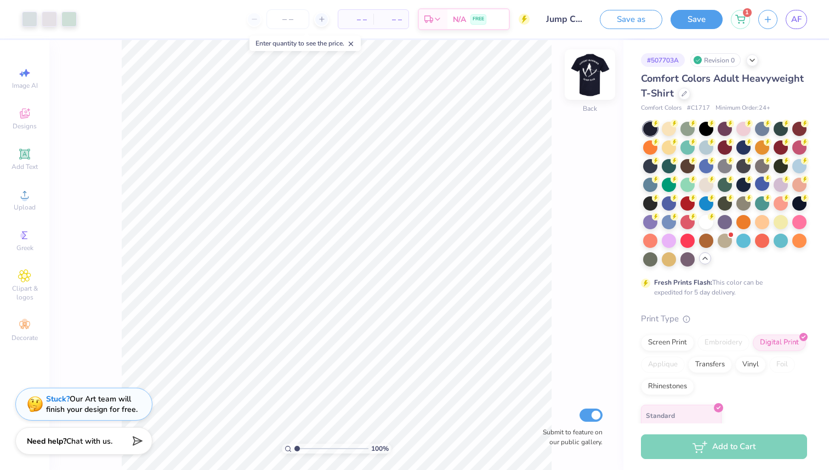
click at [601, 70] on img at bounding box center [590, 75] width 44 height 44
click at [698, 13] on button "Save" at bounding box center [697, 17] width 52 height 19
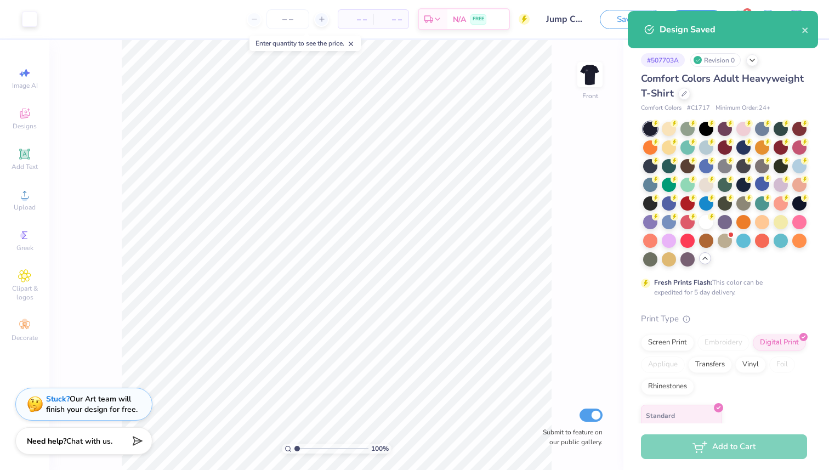
click at [811, 23] on div "Design Saved" at bounding box center [723, 29] width 190 height 37
click at [805, 27] on icon "close" at bounding box center [806, 30] width 8 height 9
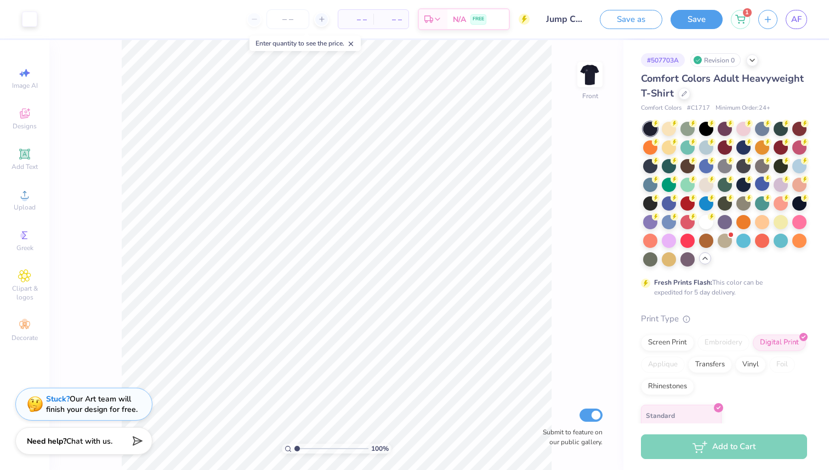
click at [802, 24] on div "Design Saved" at bounding box center [723, 34] width 195 height 50
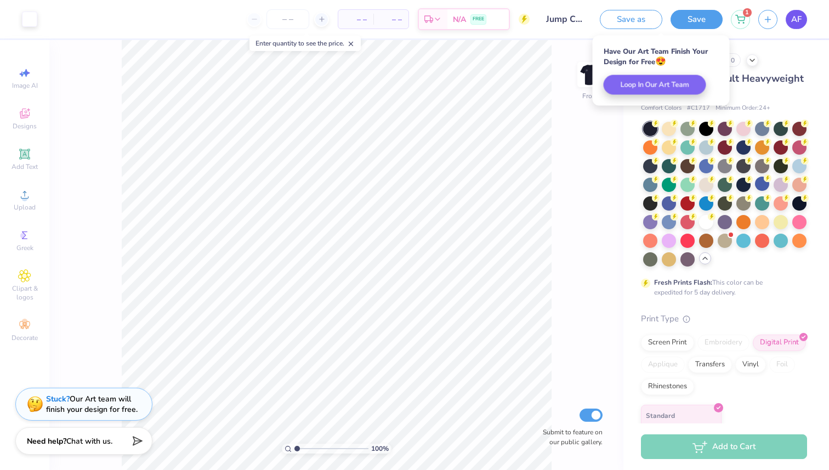
click at [802, 15] on link "AF" at bounding box center [796, 19] width 21 height 19
